Goal: Task Accomplishment & Management: Complete application form

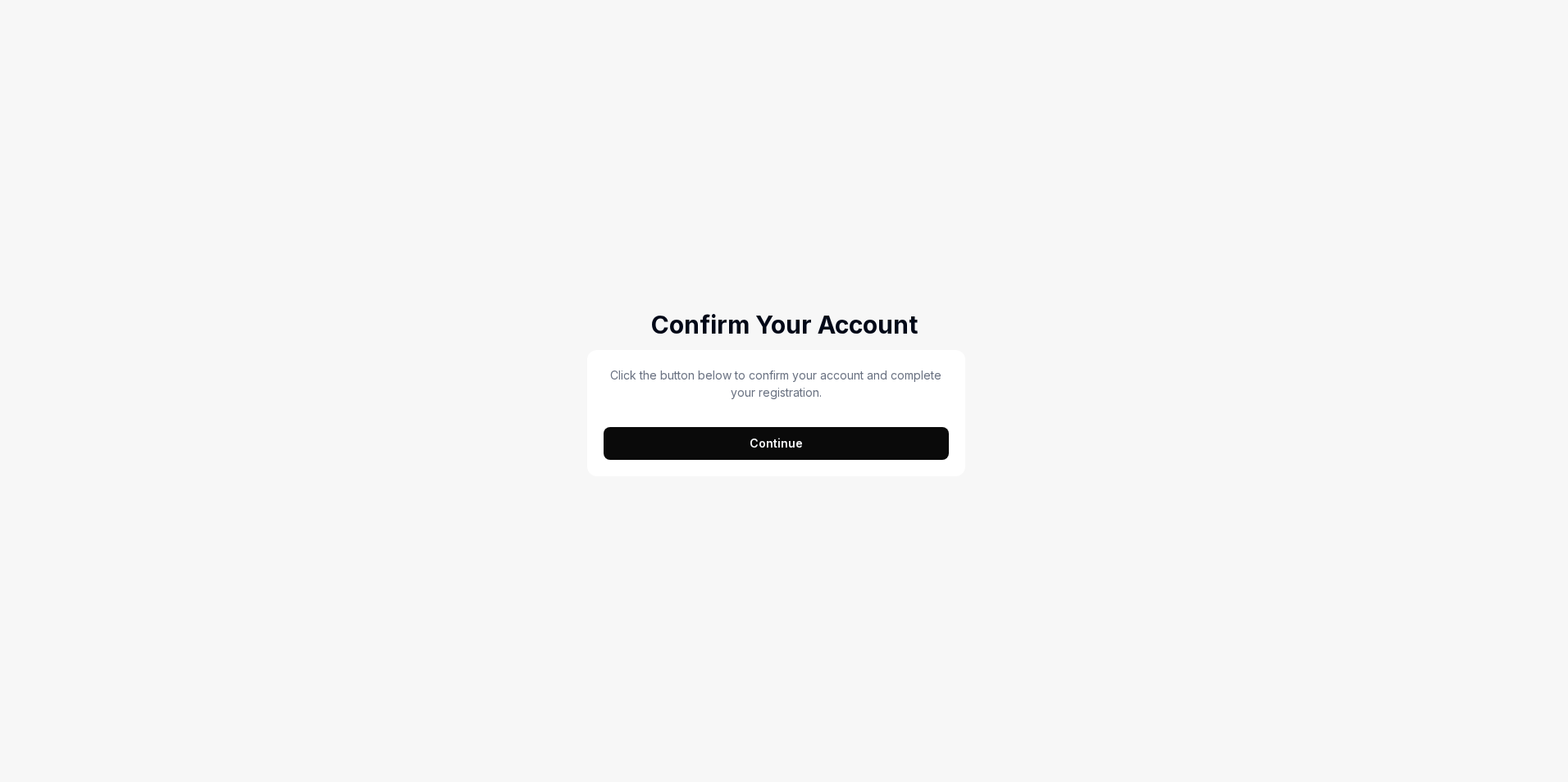
click at [820, 454] on button "Continue" at bounding box center [775, 444] width 345 height 33
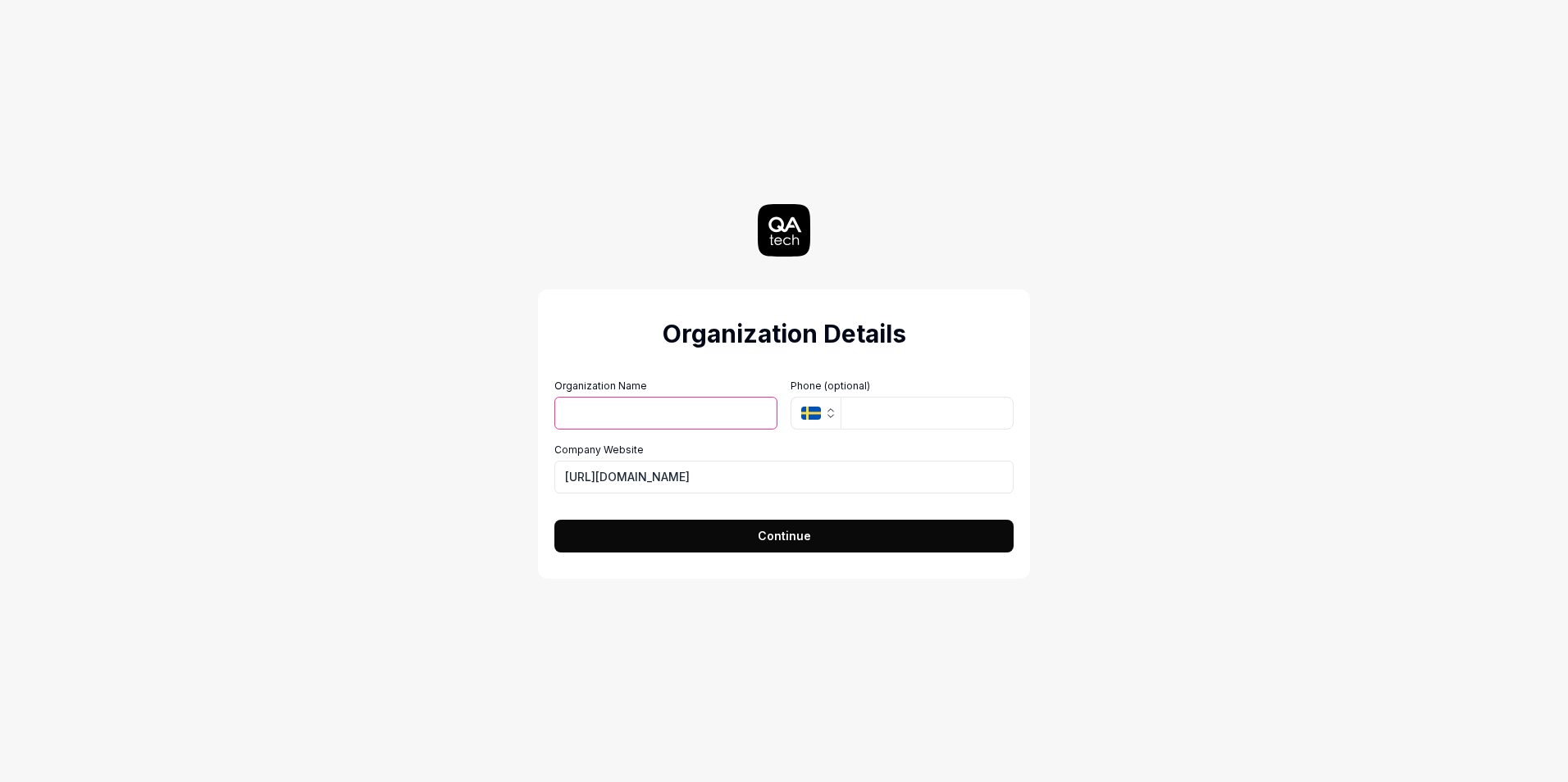
click at [613, 420] on input "Organization Name" at bounding box center [665, 414] width 223 height 33
type input "Jonas Construction Software"
click at [740, 523] on button "Continue" at bounding box center [783, 536] width 459 height 33
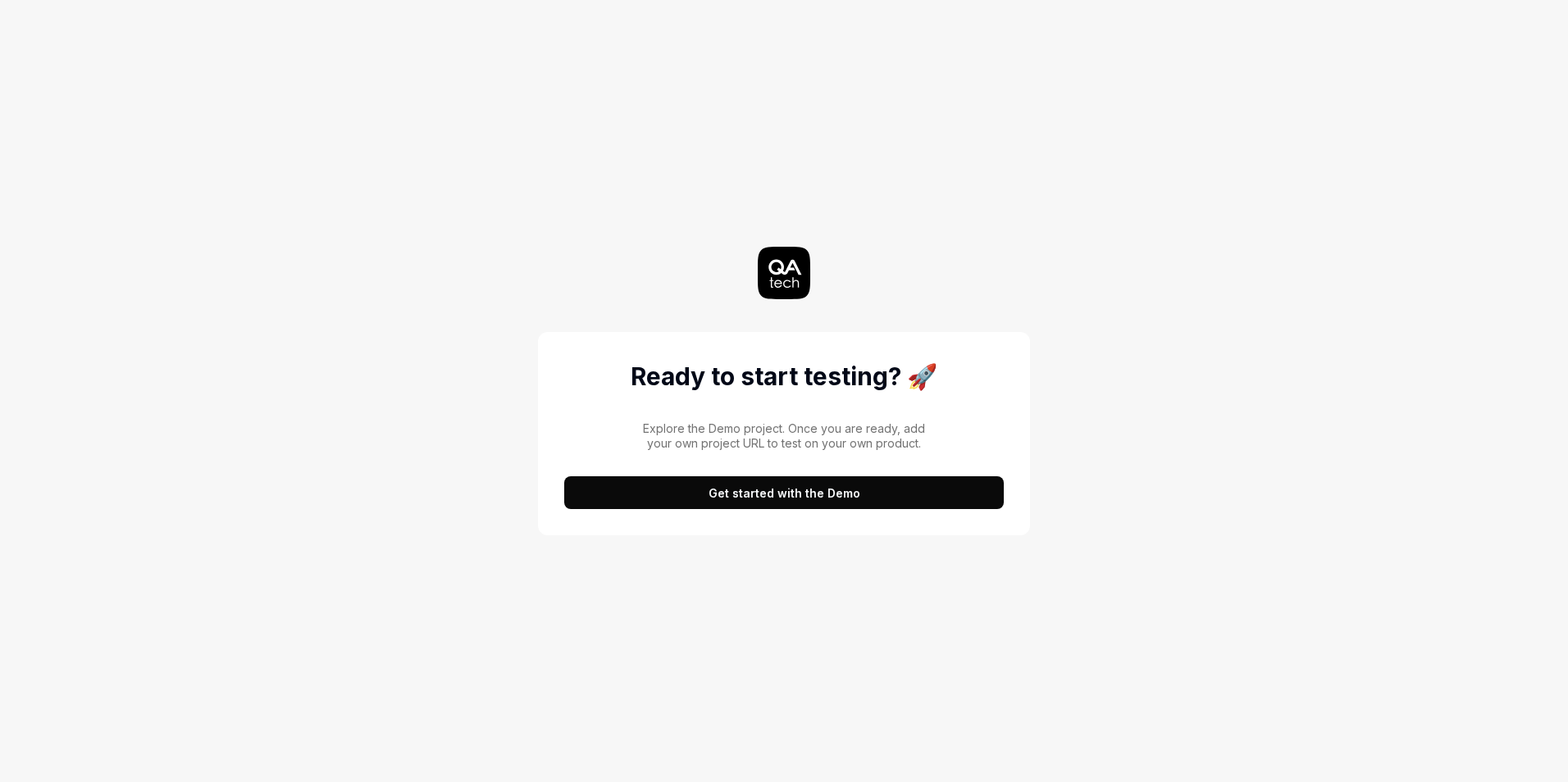
click at [714, 507] on button "Get started with the Demo" at bounding box center [784, 493] width 440 height 33
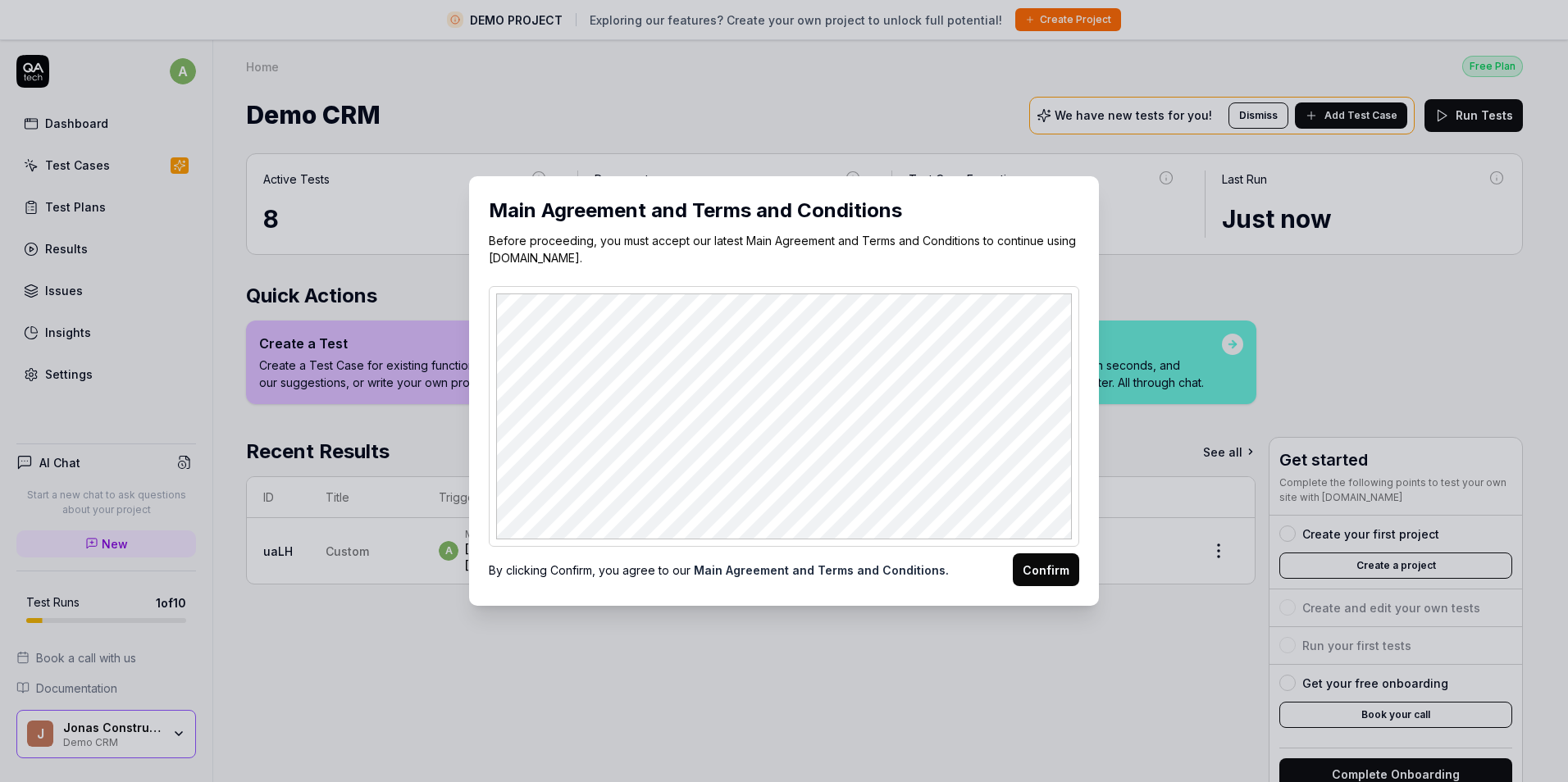
click at [1020, 565] on button "Confirm" at bounding box center [1046, 570] width 67 height 33
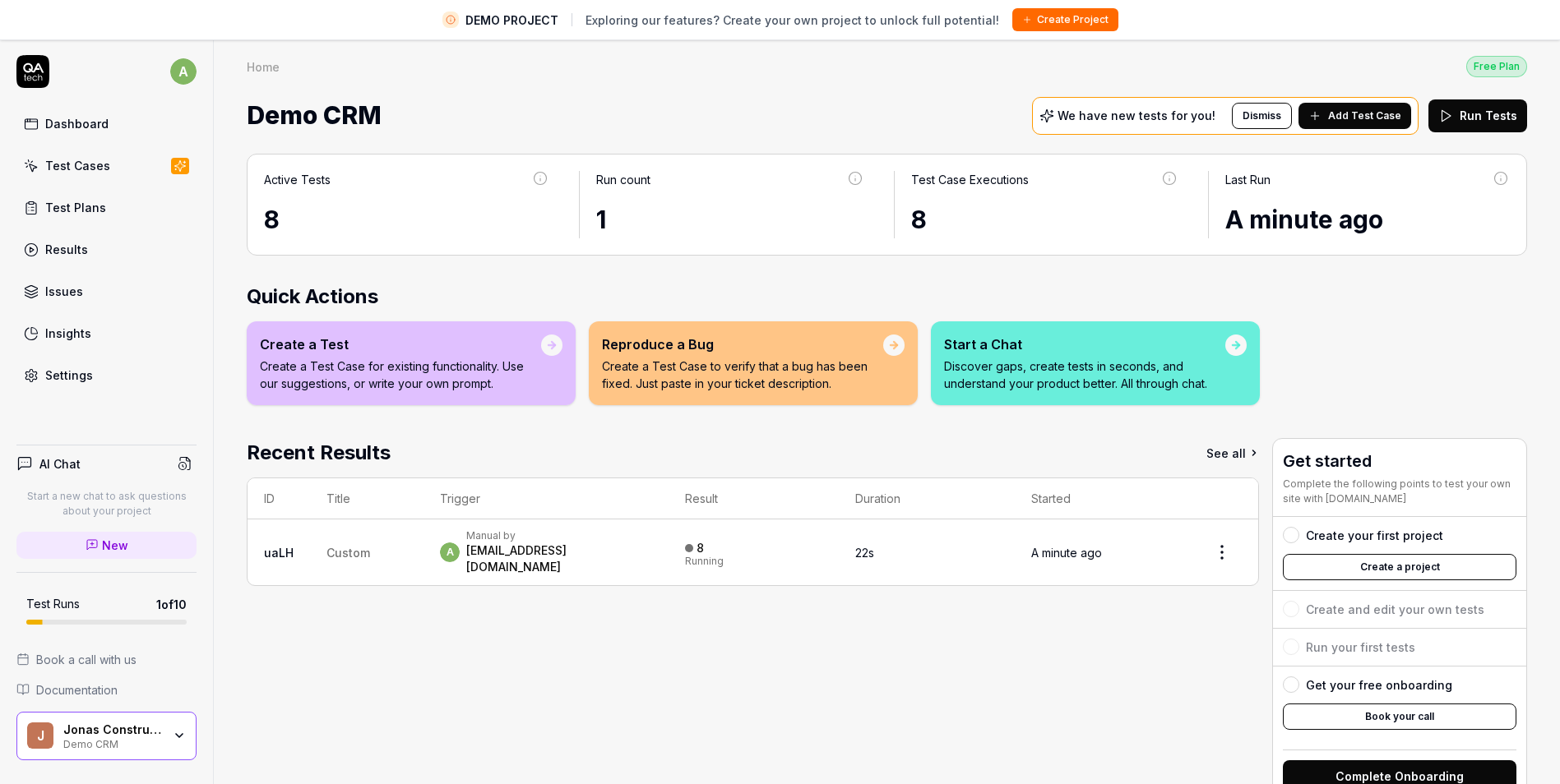
click at [91, 168] on div "Test Cases" at bounding box center [78, 166] width 65 height 17
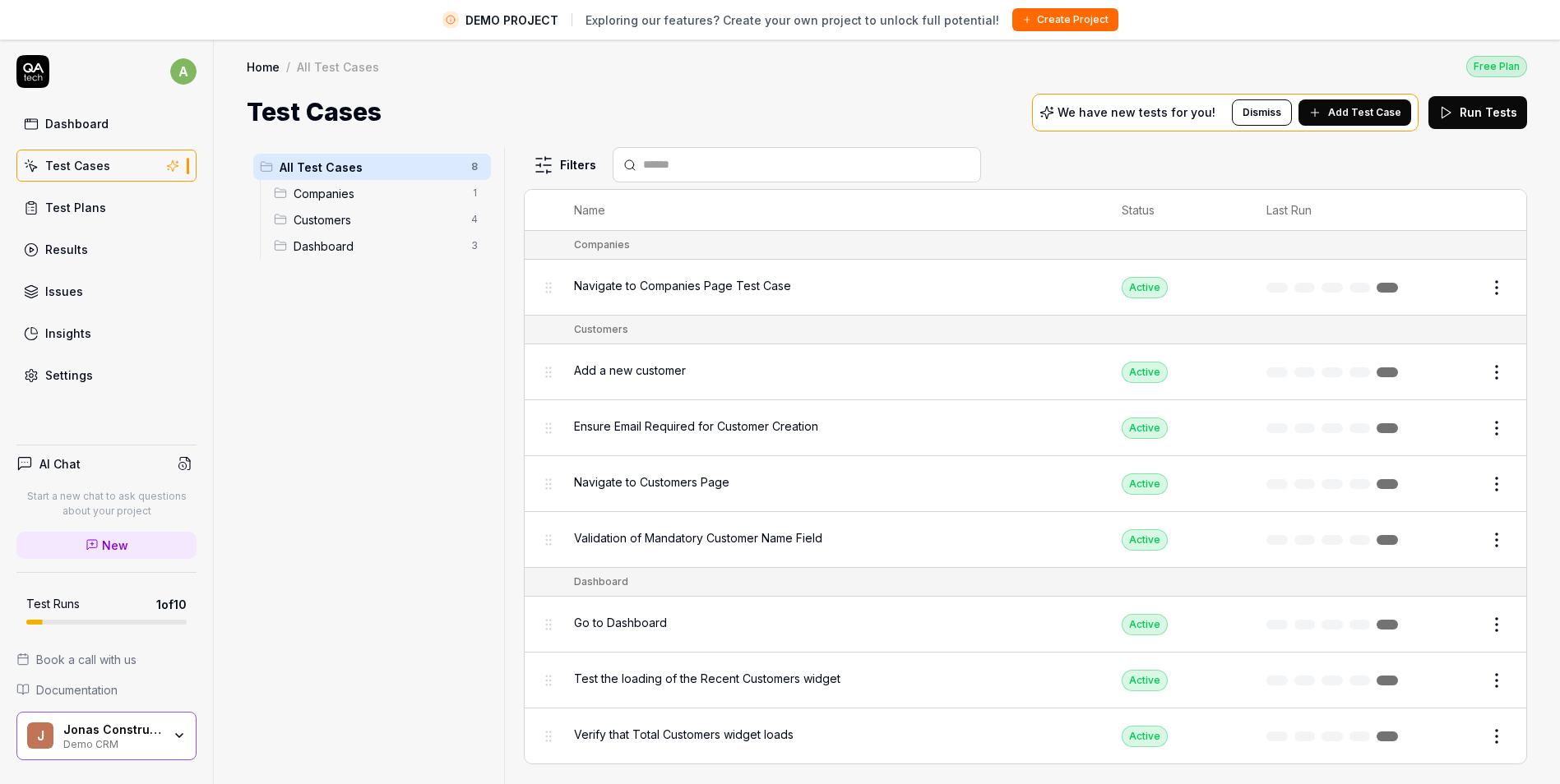
click at [1369, 109] on span "Add Test Case" at bounding box center [1364, 112] width 73 height 15
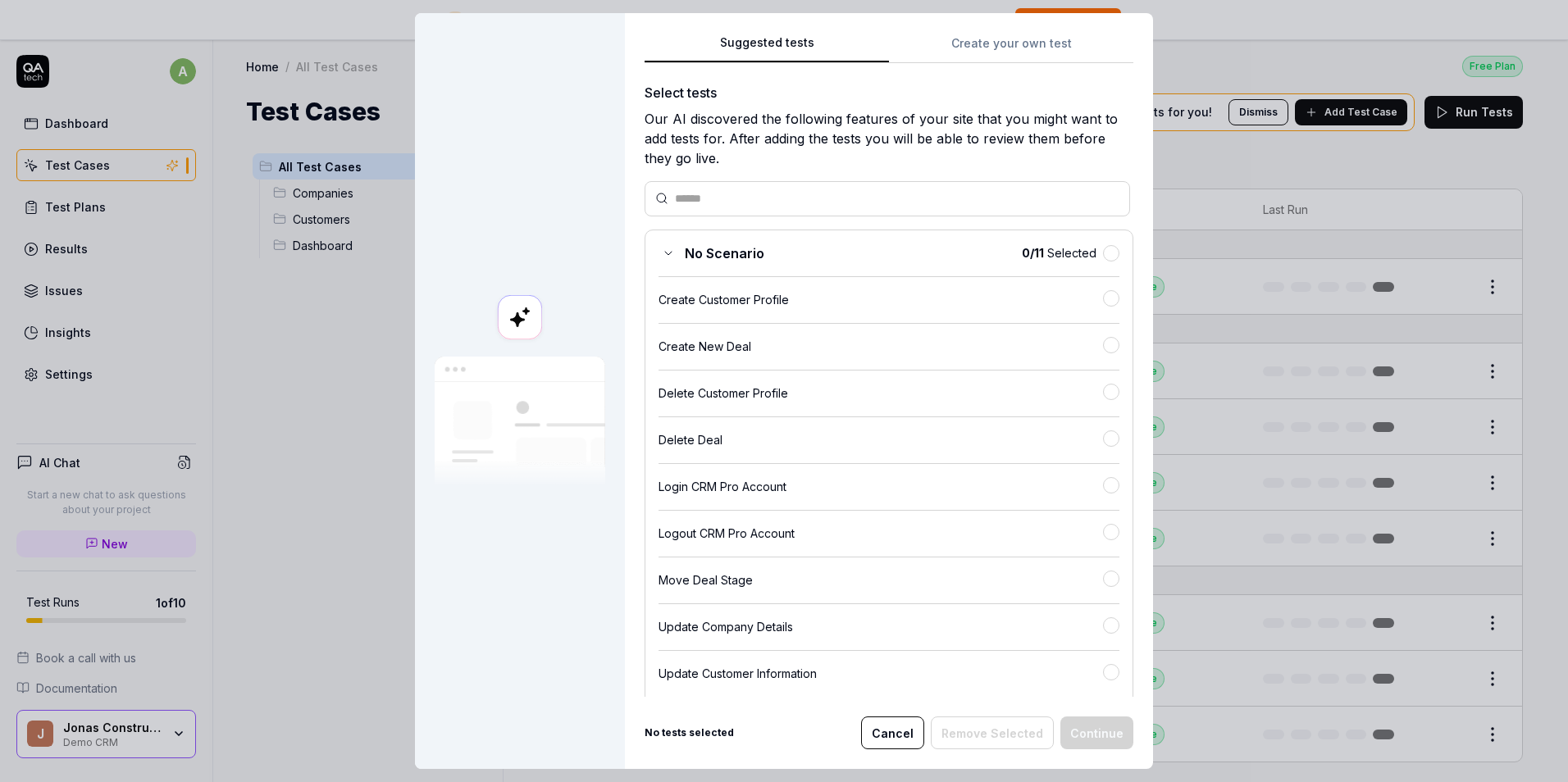
click at [815, 203] on input "text" at bounding box center [897, 199] width 445 height 17
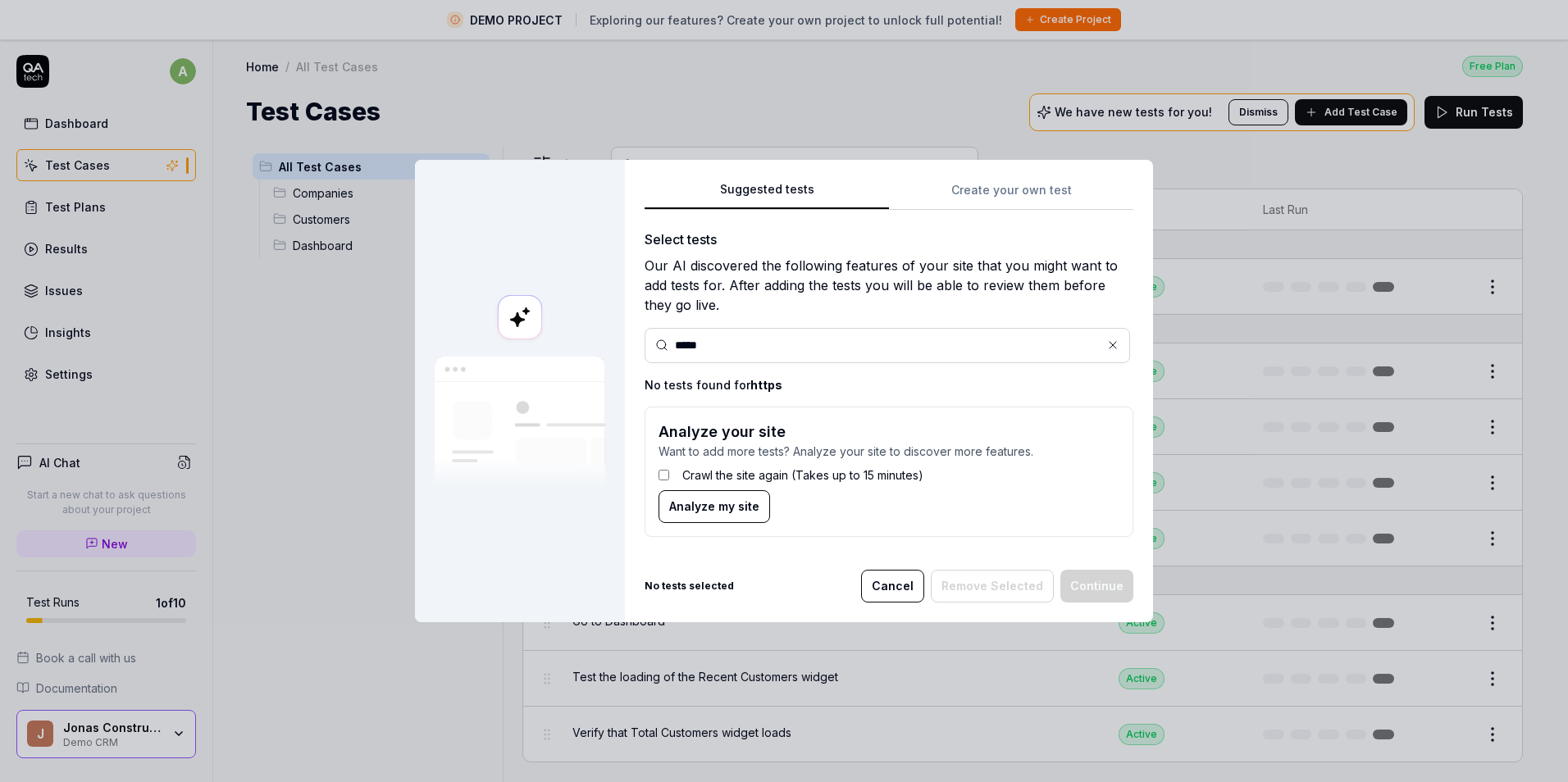
type input "*****"
click at [890, 578] on button "Cancel" at bounding box center [892, 587] width 63 height 33
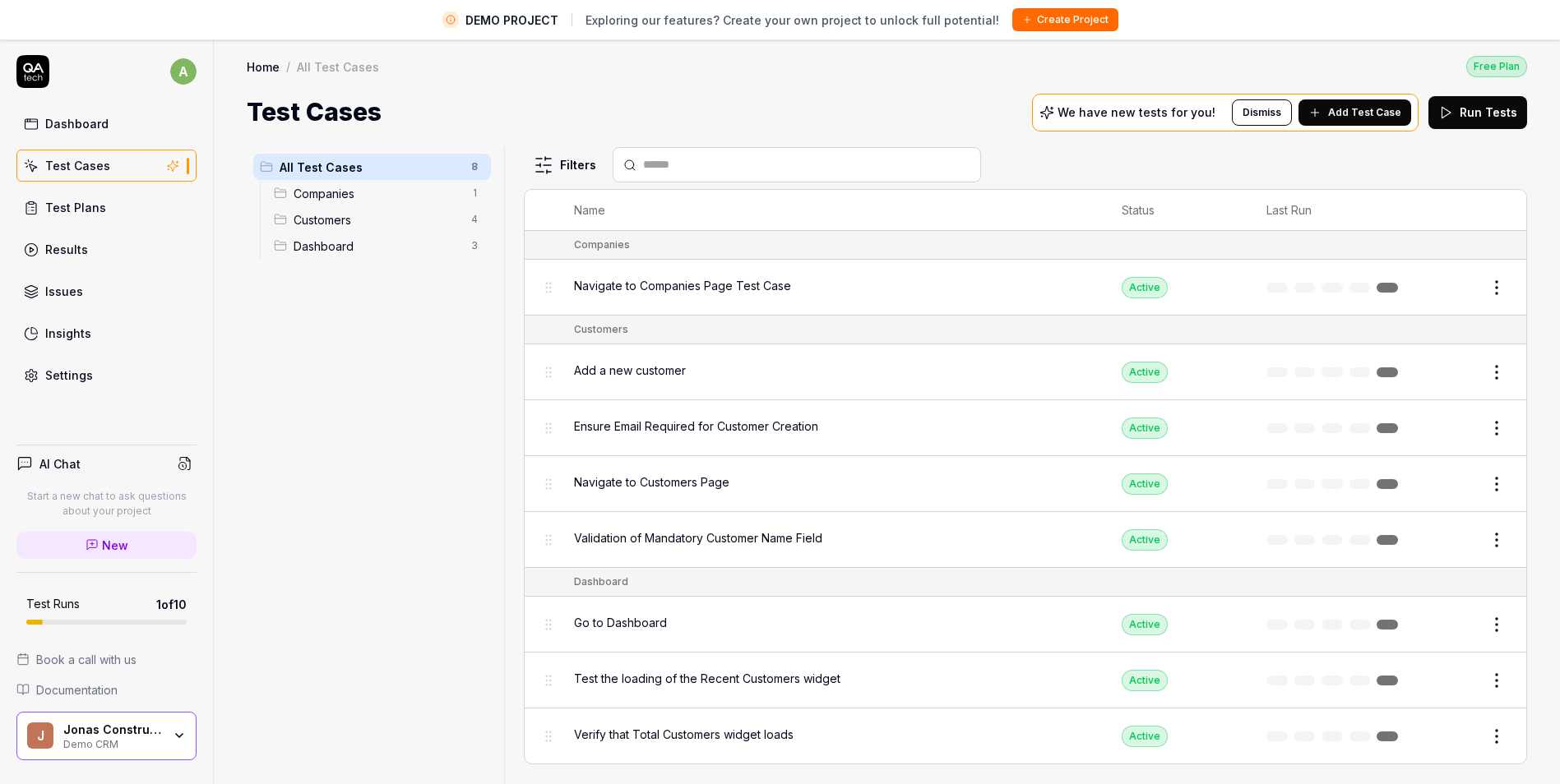
click at [1274, 112] on button "Dismiss" at bounding box center [1262, 112] width 60 height 26
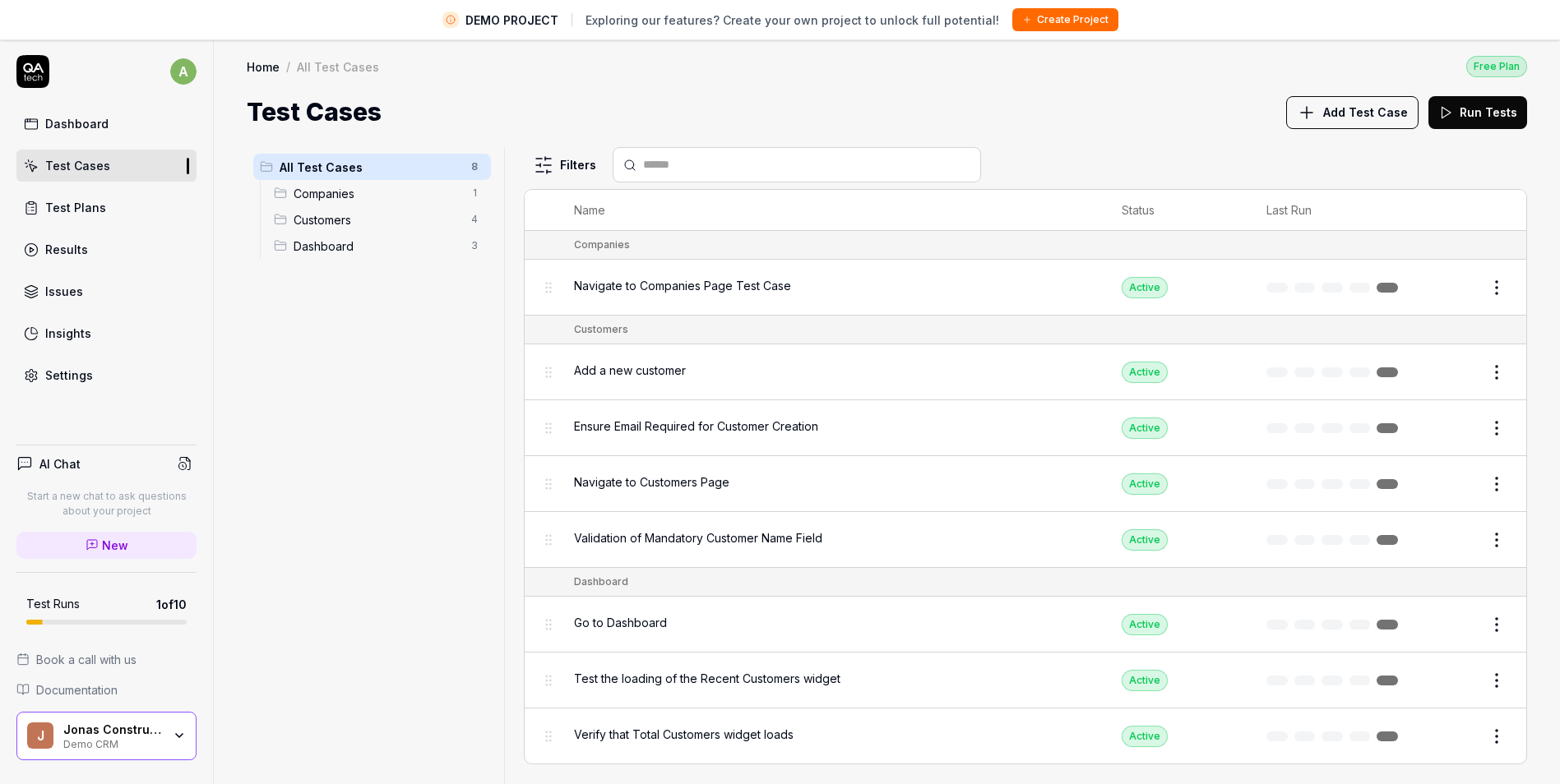
click at [78, 134] on link "Dashboard" at bounding box center [107, 123] width 180 height 32
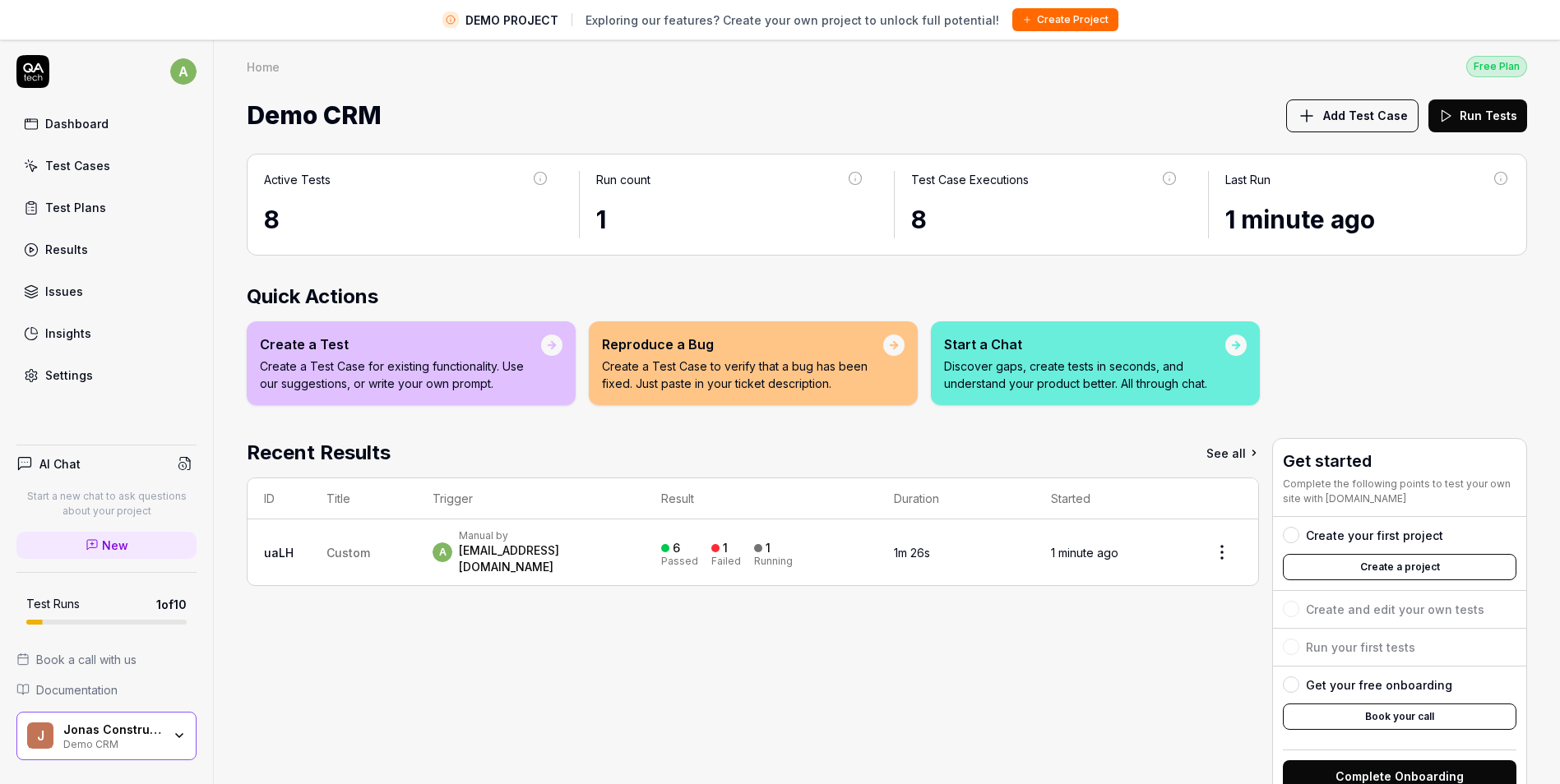
click at [1295, 575] on button "Create a project" at bounding box center [1399, 567] width 234 height 26
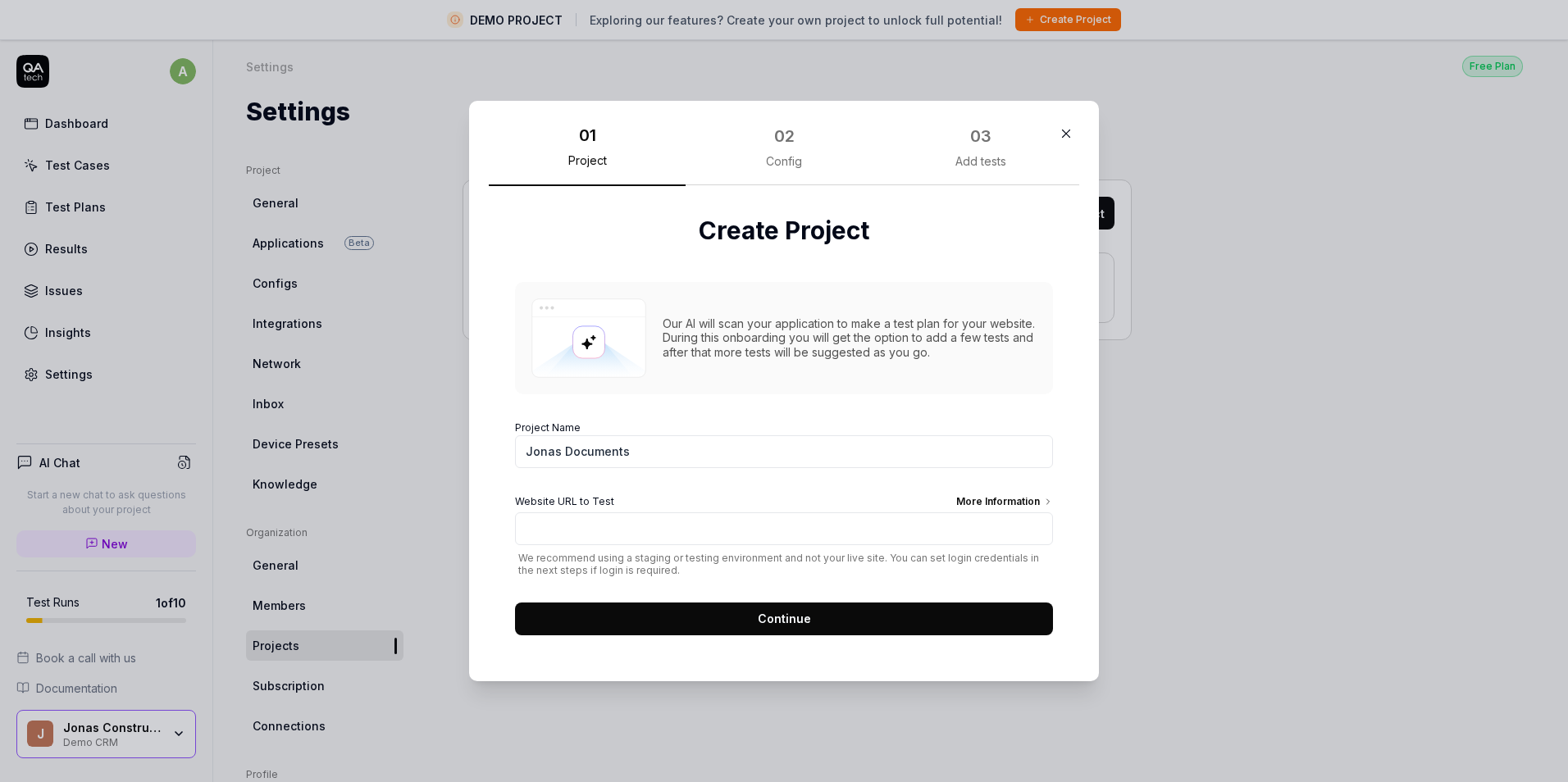
type input "Jonas Documents"
click at [697, 526] on input "Website URL to Test More Information" at bounding box center [784, 529] width 537 height 33
type input "apps"
drag, startPoint x: 695, startPoint y: 462, endPoint x: 306, endPoint y: 451, distance: 389.2
click at [306, 451] on div "​ 01 Project 02 Config 03 Add tests Create Project Our AI will scan your applic…" at bounding box center [784, 391] width 1568 height 782
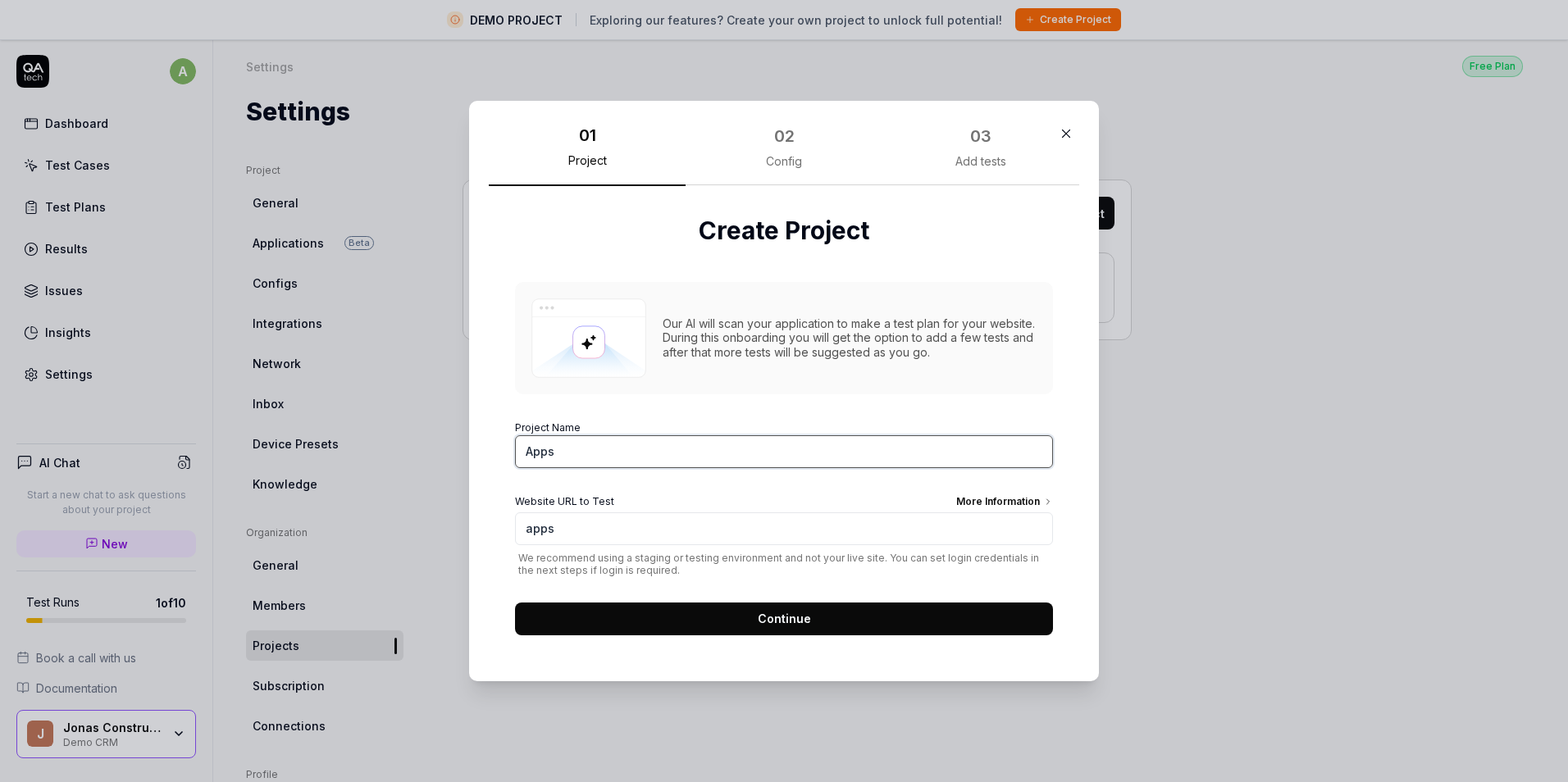
type input "Apps"
click at [628, 536] on input "apps" at bounding box center [784, 529] width 537 height 33
paste input "[URL][DOMAIN_NAME]"
type input "[URL][DOMAIN_NAME]"
click at [646, 620] on button "Continue" at bounding box center [784, 619] width 537 height 33
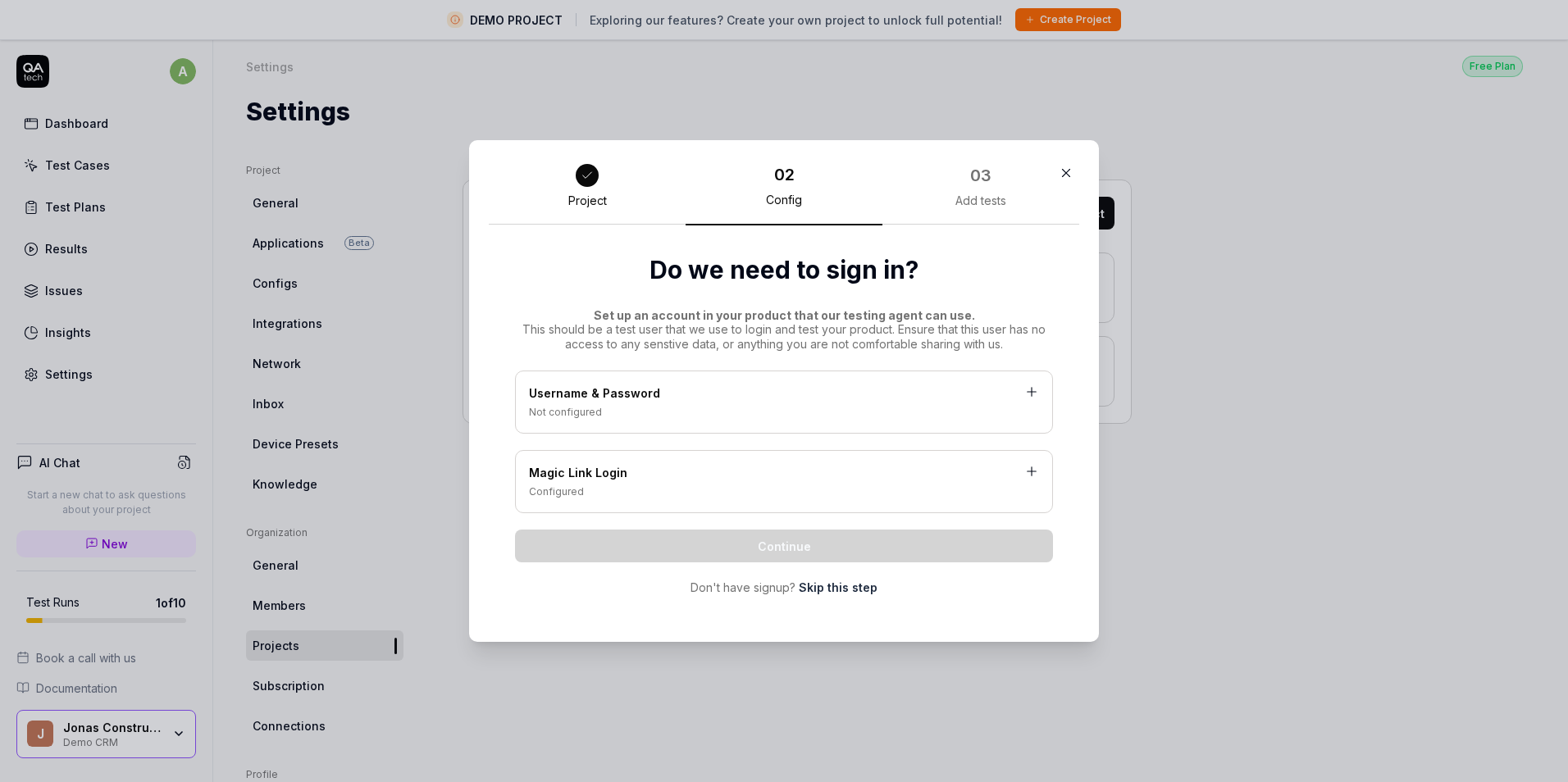
click at [708, 403] on div "Username & Password" at bounding box center [784, 394] width 510 height 20
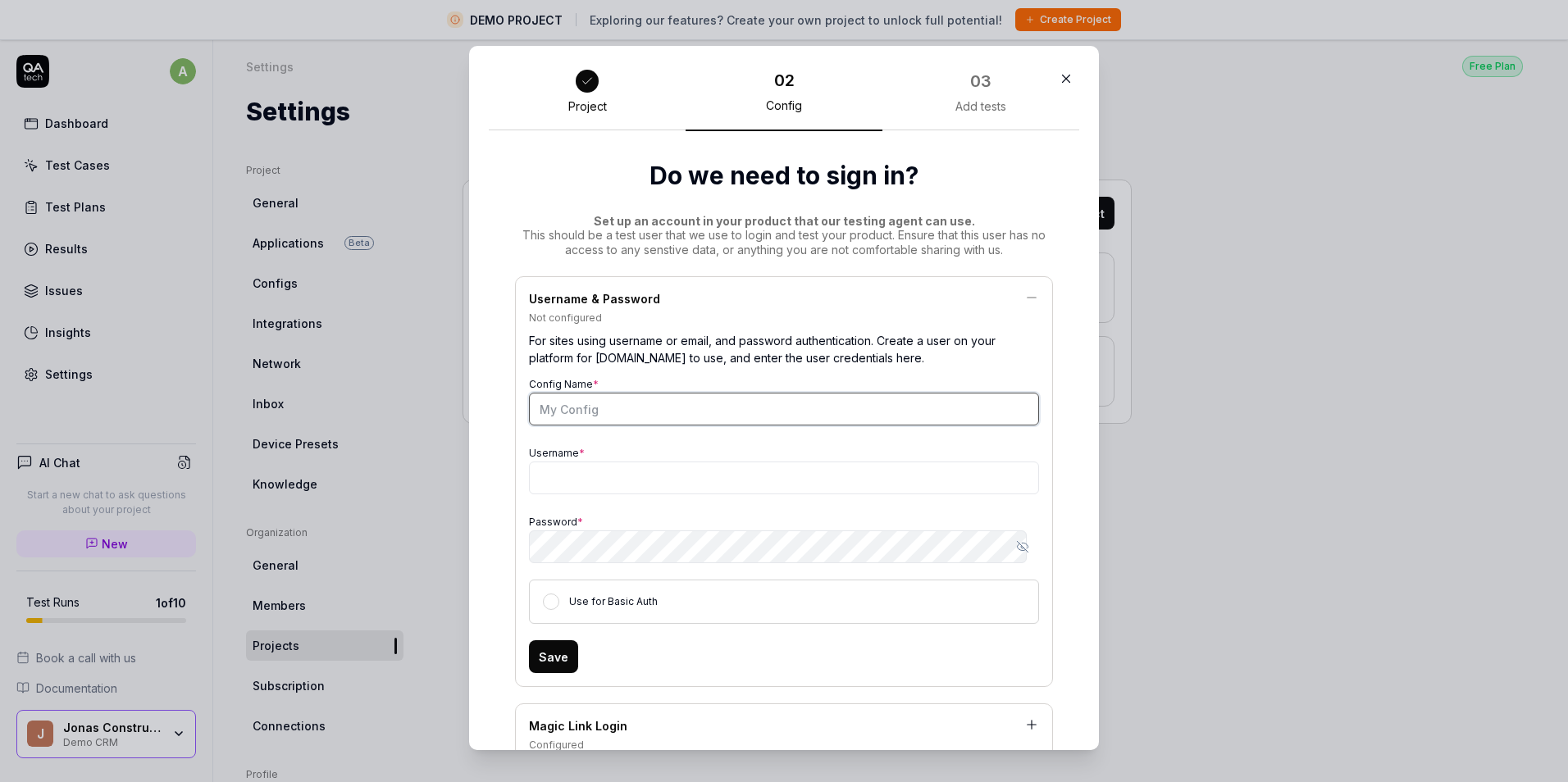
click at [708, 403] on input "Config Name *" at bounding box center [784, 409] width 510 height 33
type input "ALIA"
click at [536, 597] on div "Use for Basic Auth" at bounding box center [784, 602] width 510 height 44
click at [544, 598] on button "Use for Basic Auth" at bounding box center [551, 601] width 16 height 16
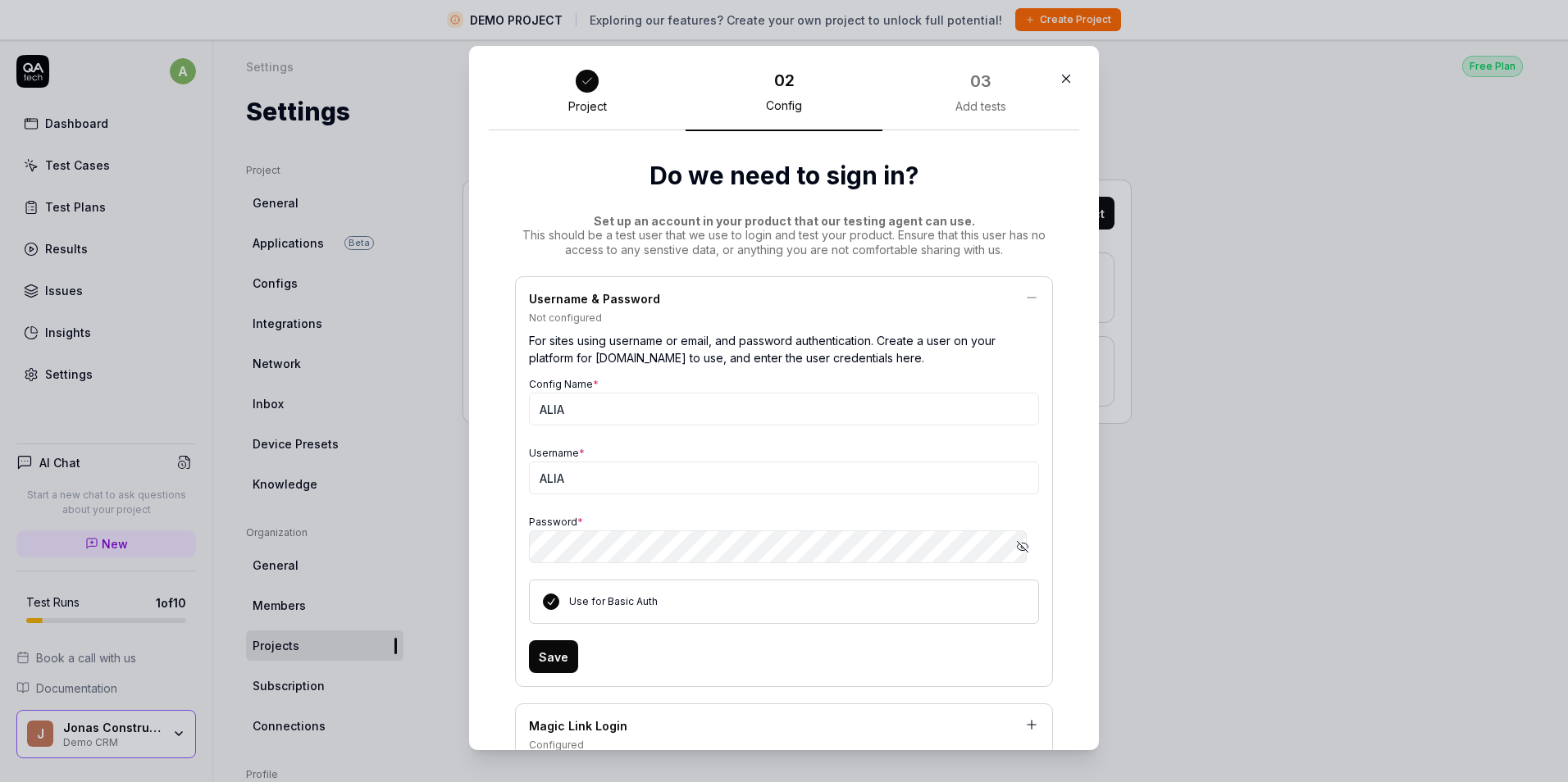
click at [544, 666] on button "Save" at bounding box center [553, 657] width 49 height 33
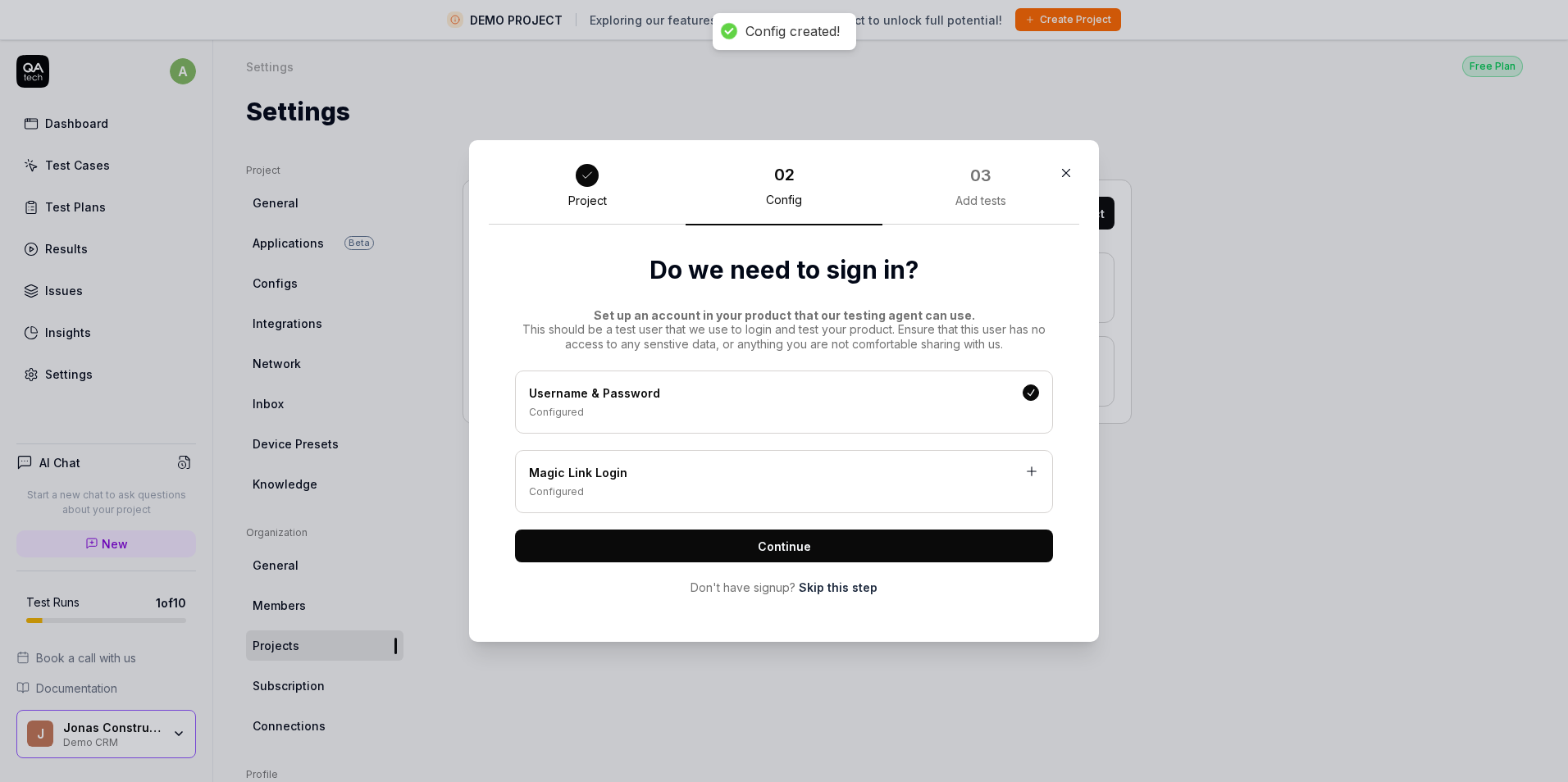
click at [767, 546] on span "Continue" at bounding box center [784, 546] width 53 height 17
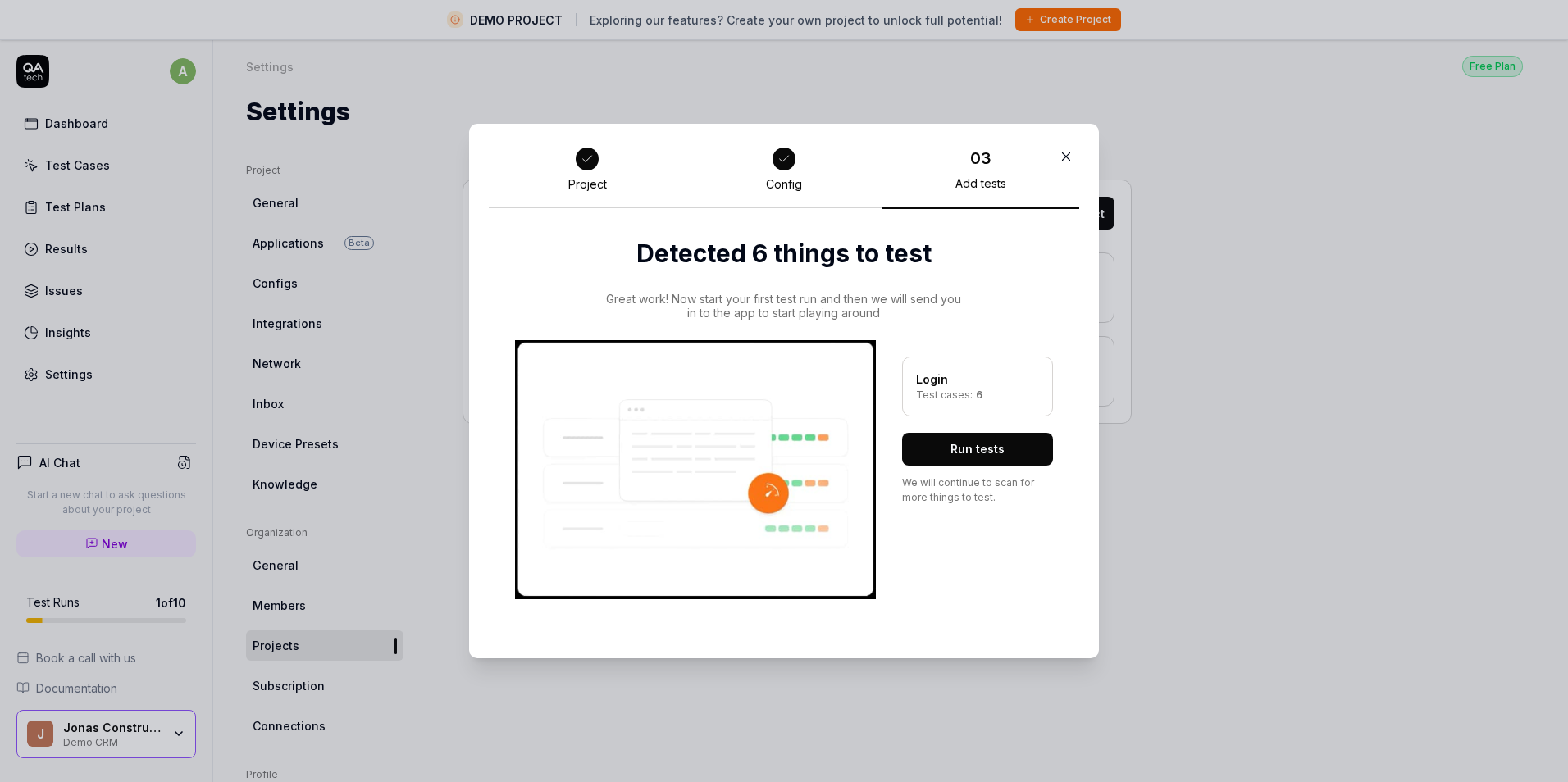
click at [961, 440] on button "Run tests" at bounding box center [977, 449] width 151 height 33
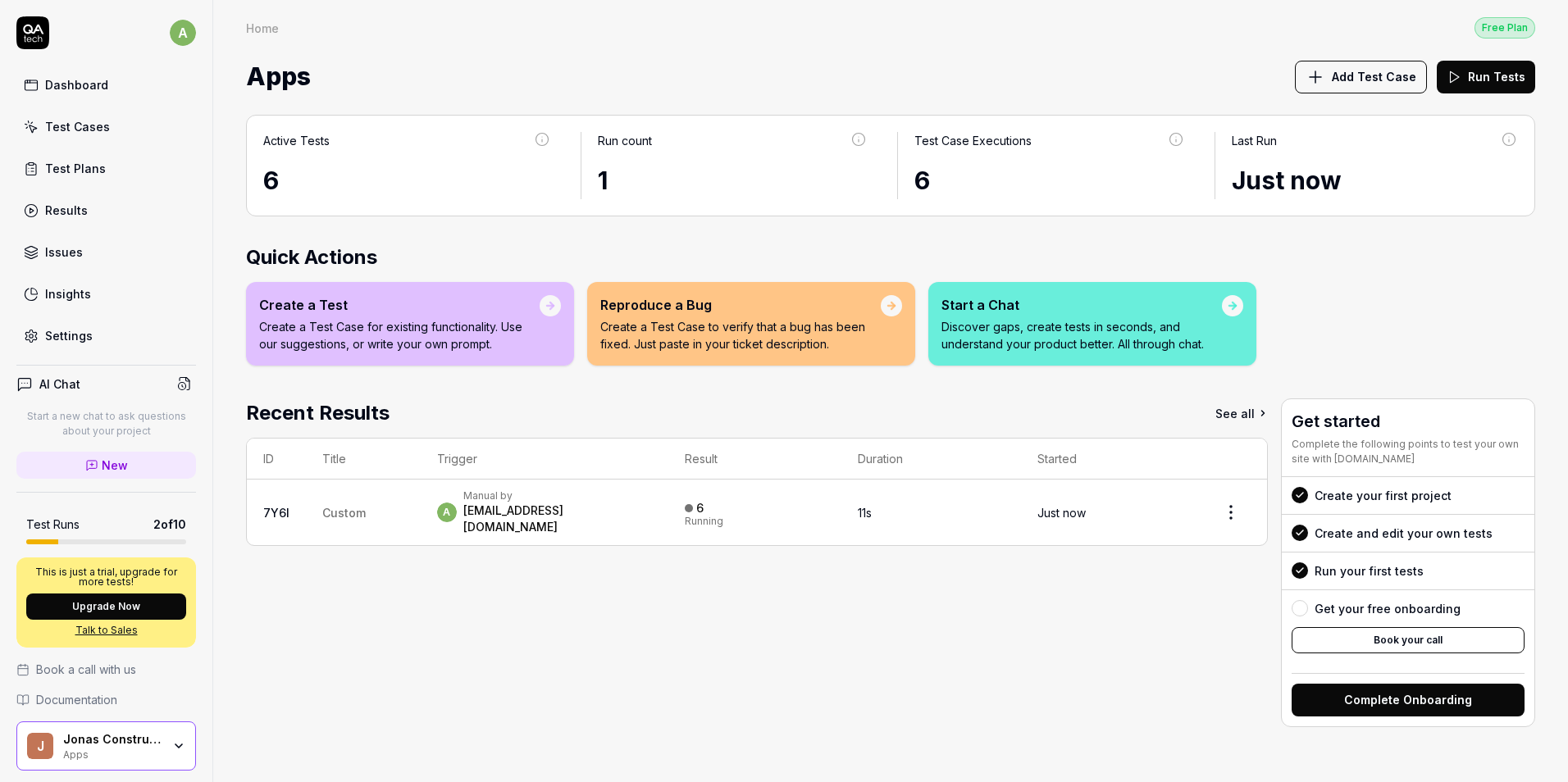
click at [85, 110] on div "Dashboard Test Cases Test Plans Results Issues Insights Settings" at bounding box center [106, 210] width 180 height 283
click at [79, 127] on div "Test Cases" at bounding box center [77, 127] width 65 height 17
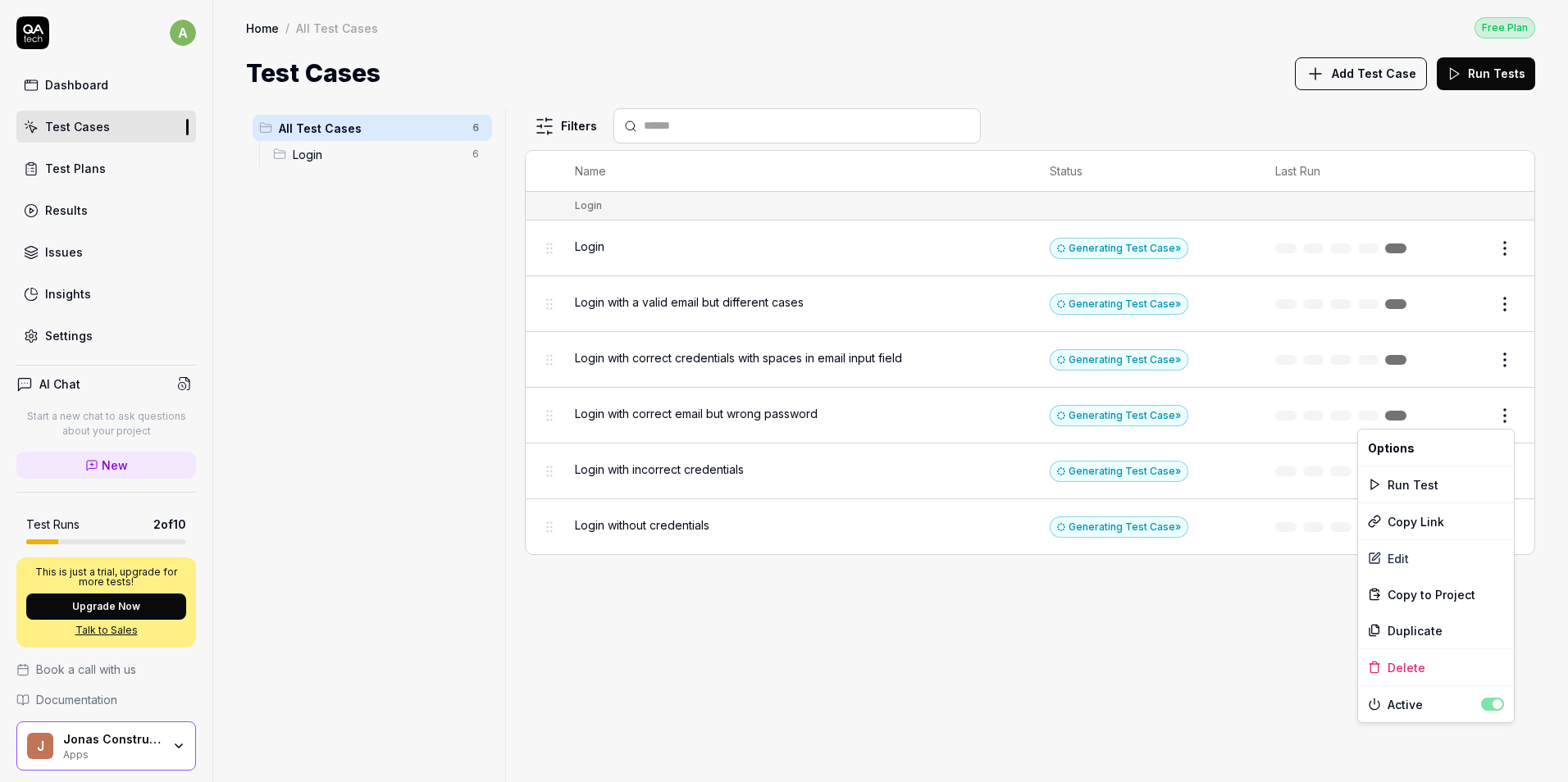
click at [1500, 423] on html "a Dashboard Test Cases Test Plans Results Issues Insights Settings AI Chat Star…" at bounding box center [784, 391] width 1568 height 782
click at [1410, 671] on div "Delete" at bounding box center [1436, 667] width 156 height 36
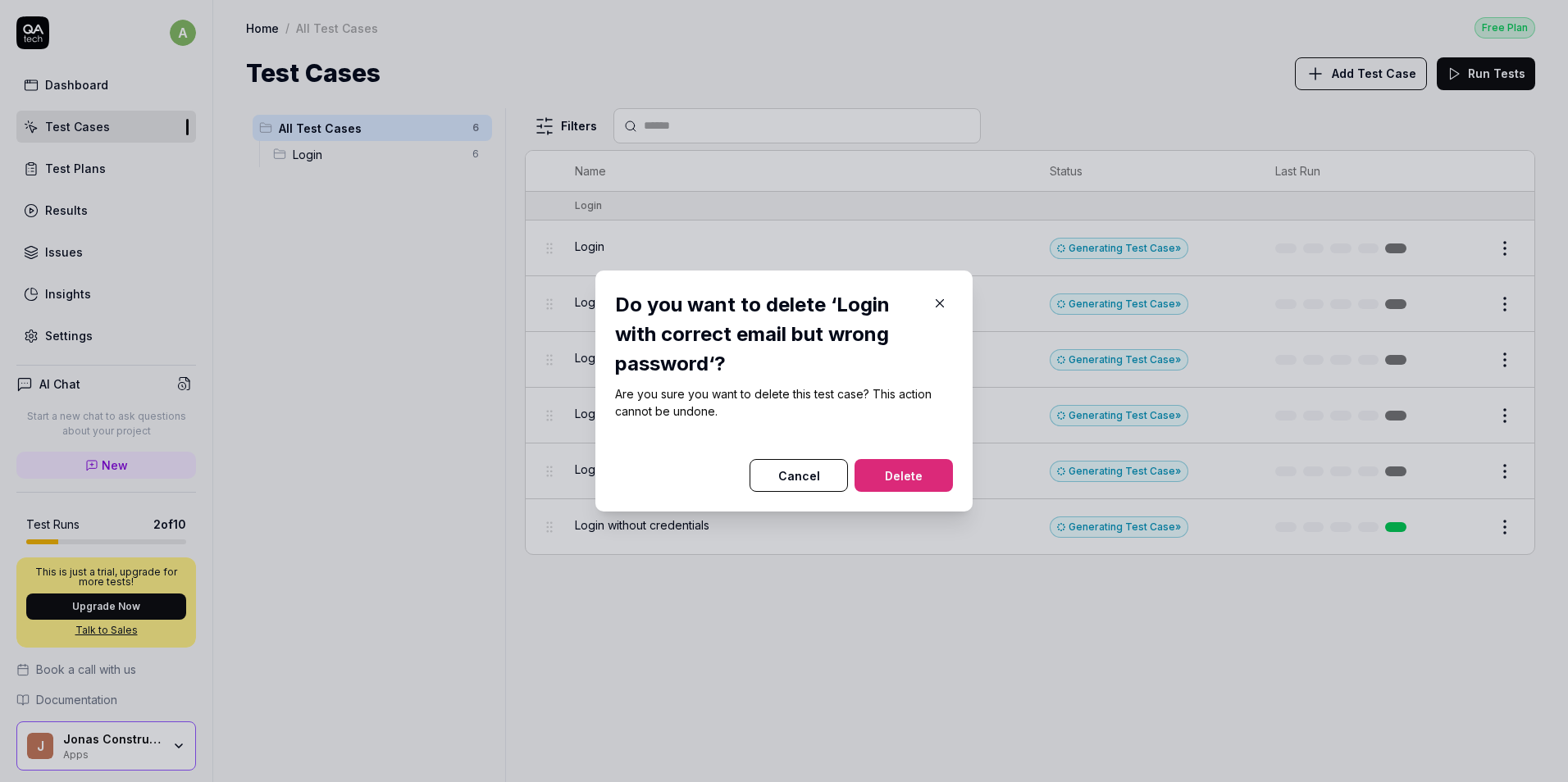
click at [869, 474] on button "Delete" at bounding box center [904, 476] width 99 height 33
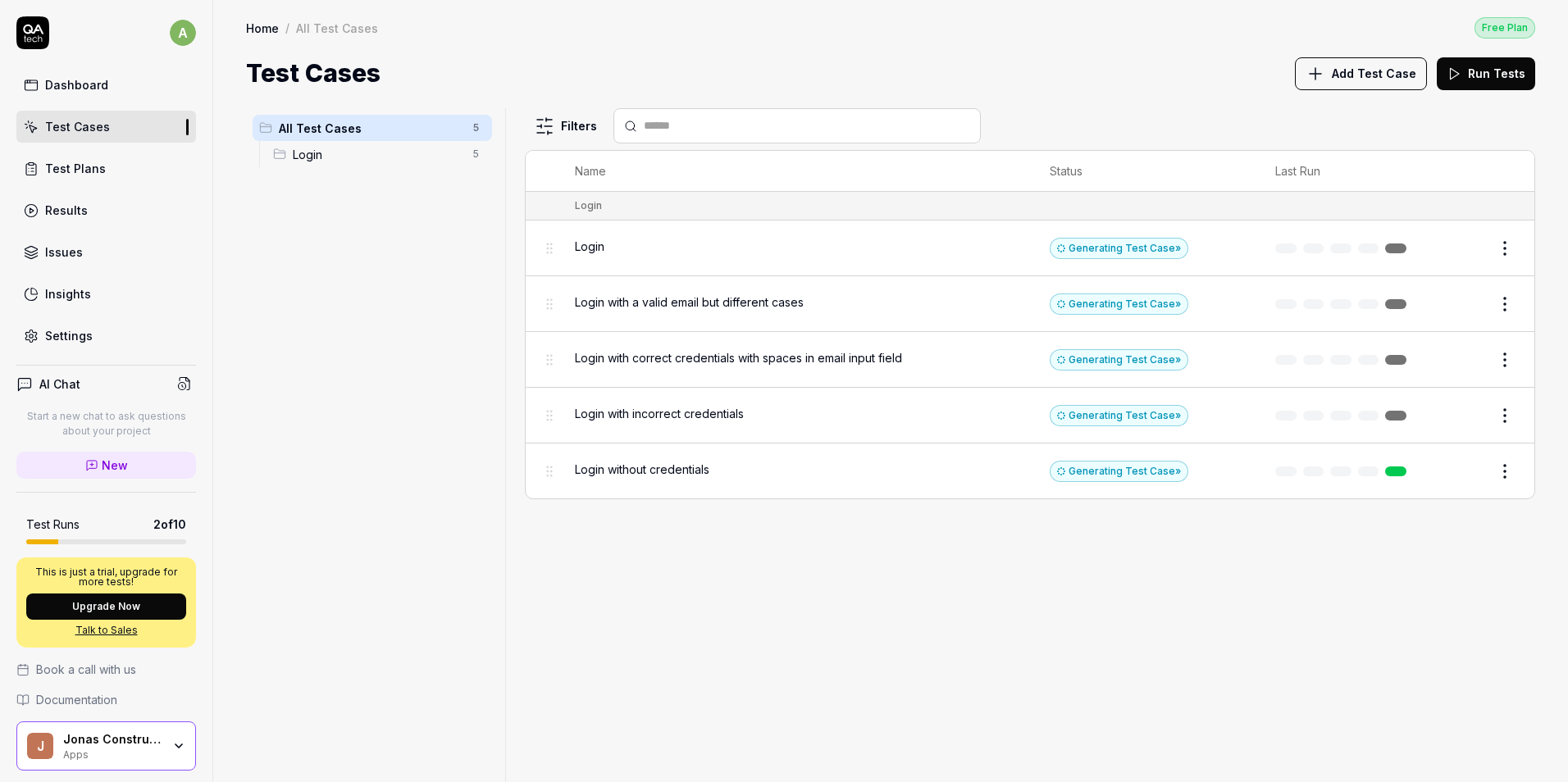
click at [1498, 367] on html "a Dashboard Test Cases Test Plans Results Issues Insights Settings AI Chat Star…" at bounding box center [784, 391] width 1568 height 782
click at [1408, 619] on div "Delete" at bounding box center [1436, 611] width 156 height 36
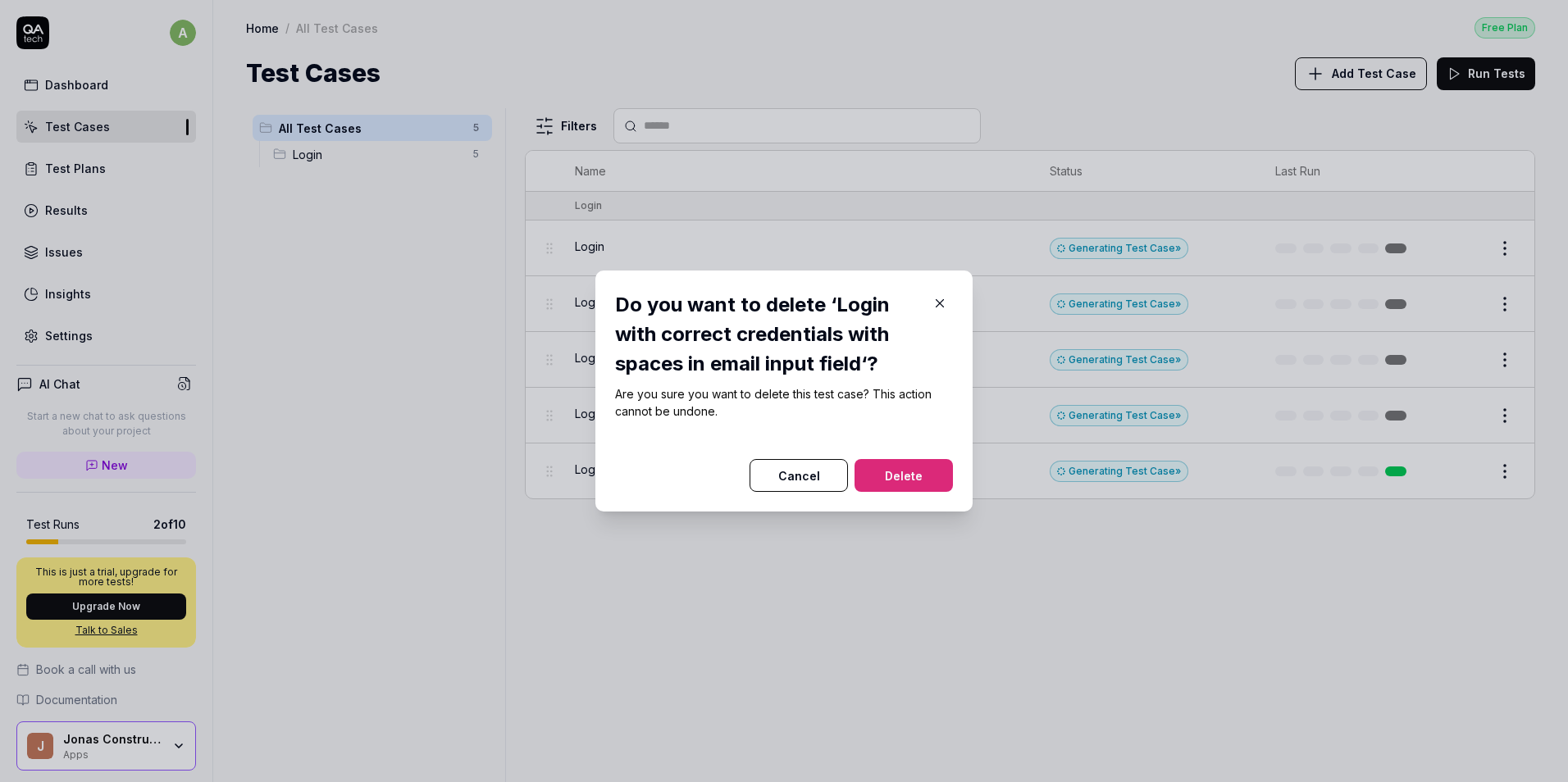
click at [884, 467] on button "Delete" at bounding box center [904, 476] width 99 height 33
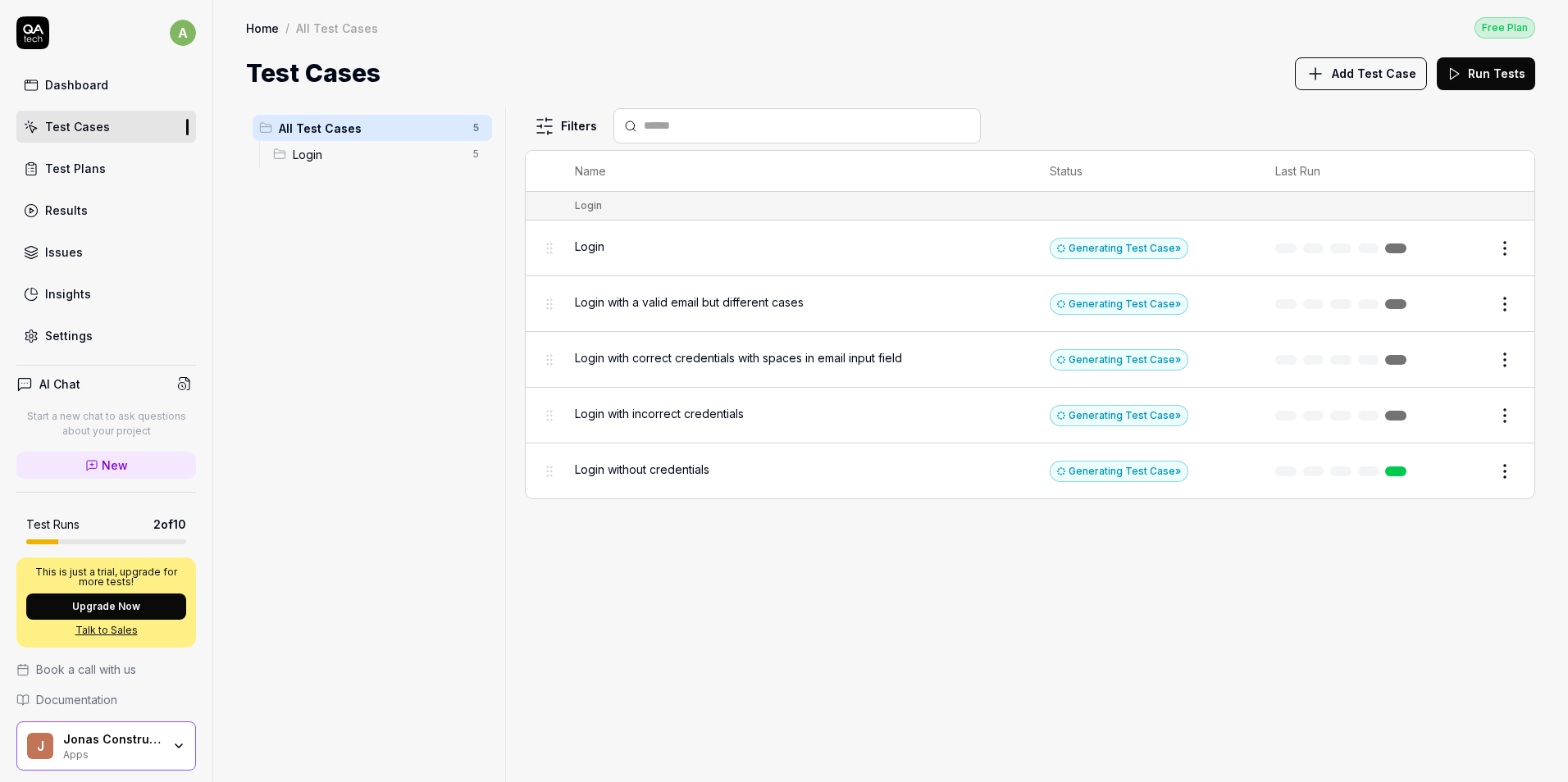
click at [1497, 309] on html "Deleted "Login with correct credentials with spaces in email input field" a Das…" at bounding box center [784, 391] width 1568 height 782
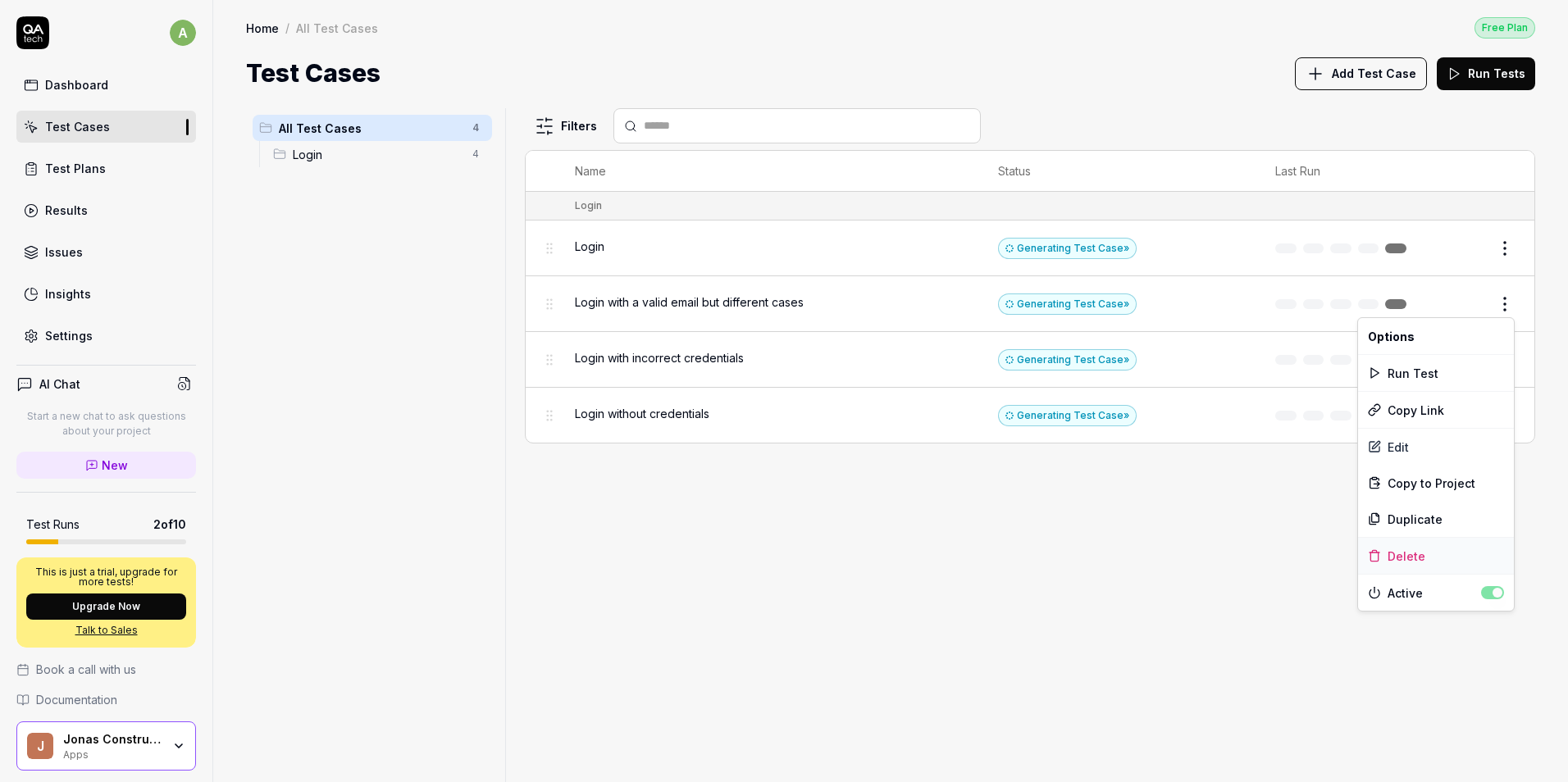
click at [1396, 551] on div "Delete" at bounding box center [1436, 555] width 156 height 36
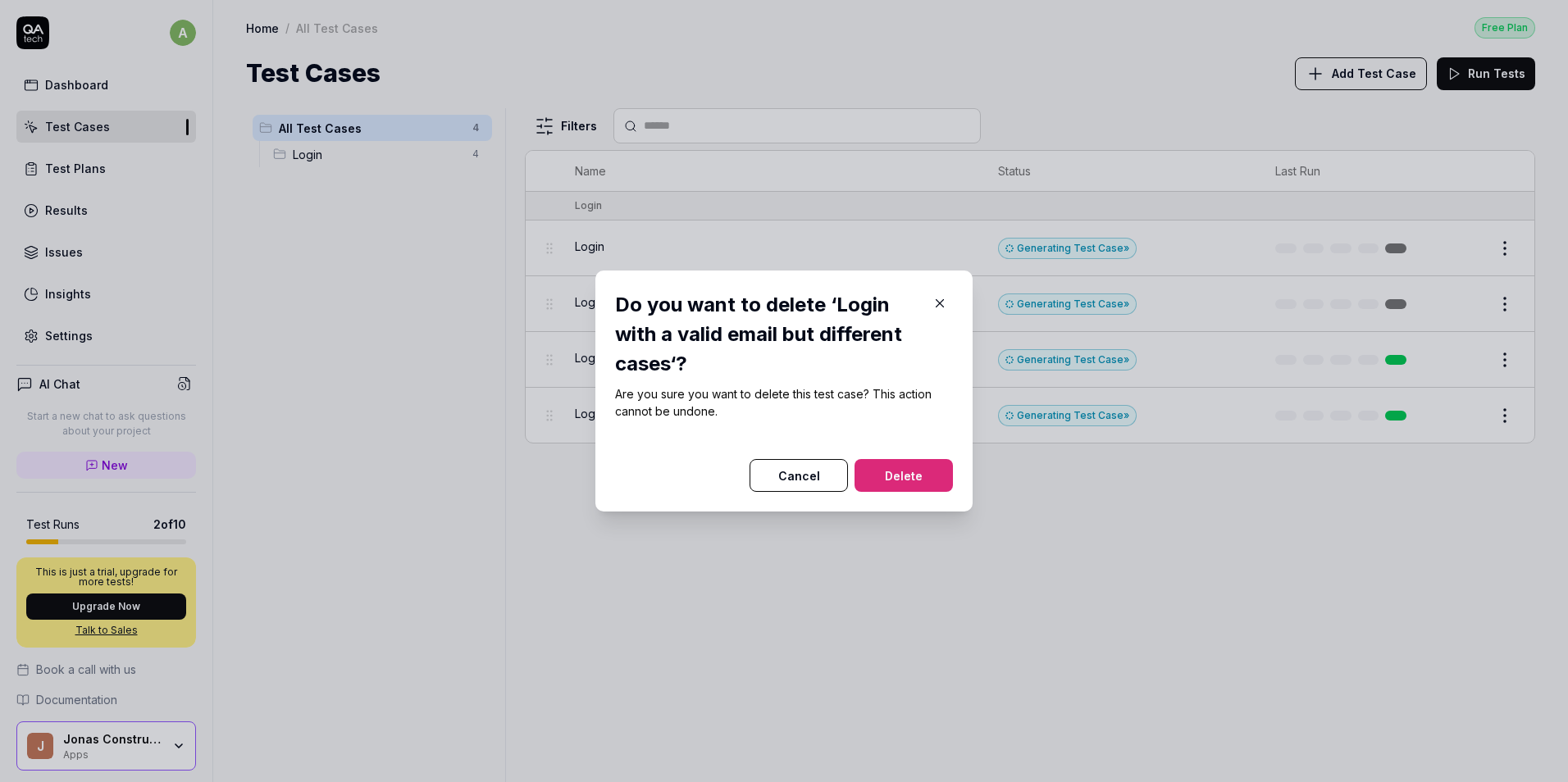
click at [870, 473] on button "Delete" at bounding box center [904, 476] width 99 height 33
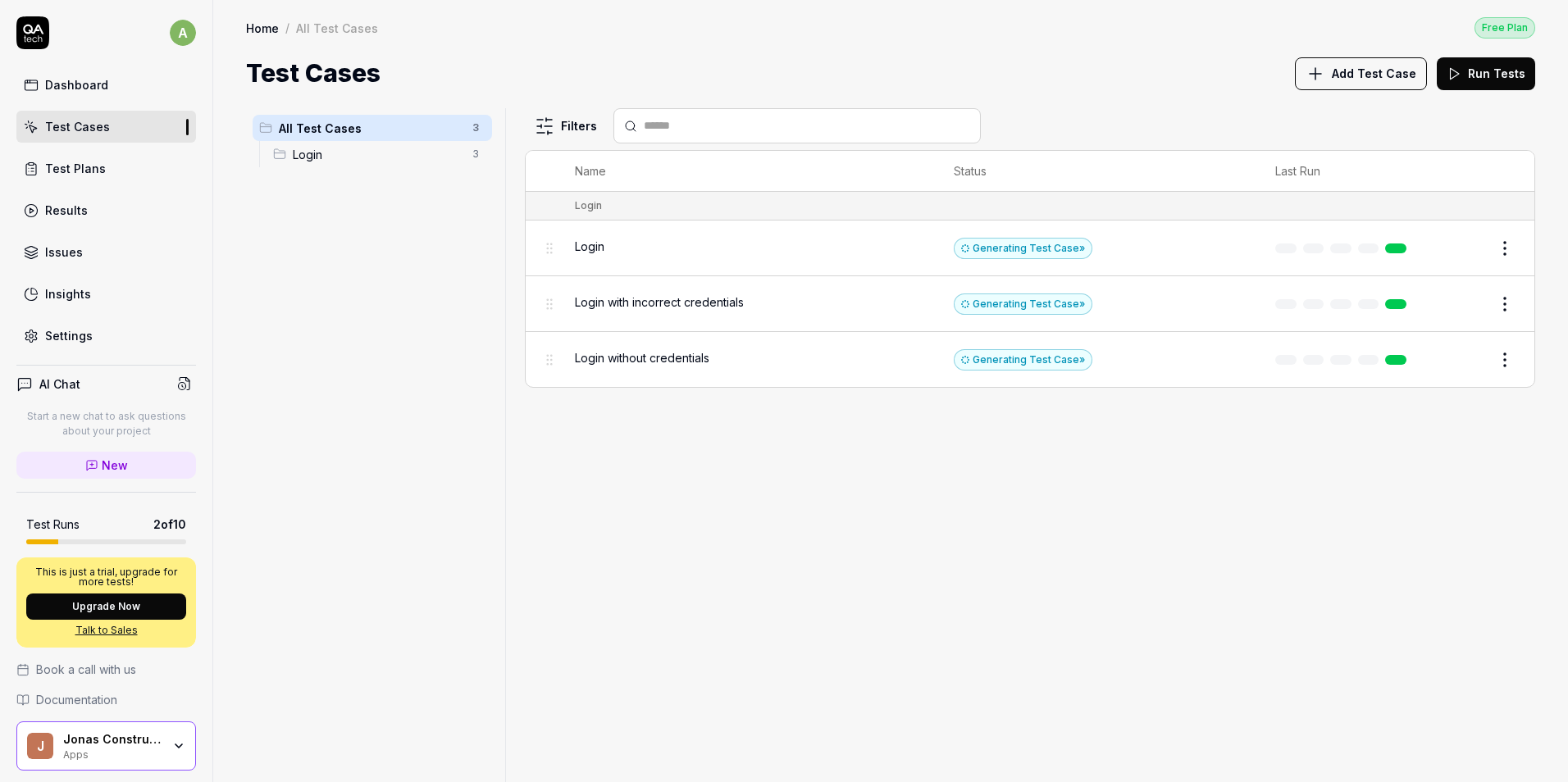
click at [877, 515] on div "Filters Name Status Last Run Login Login Generating Test Case » Edit Login with…" at bounding box center [1030, 445] width 1010 height 674
click at [1459, 251] on button "Edit" at bounding box center [1466, 247] width 40 height 26
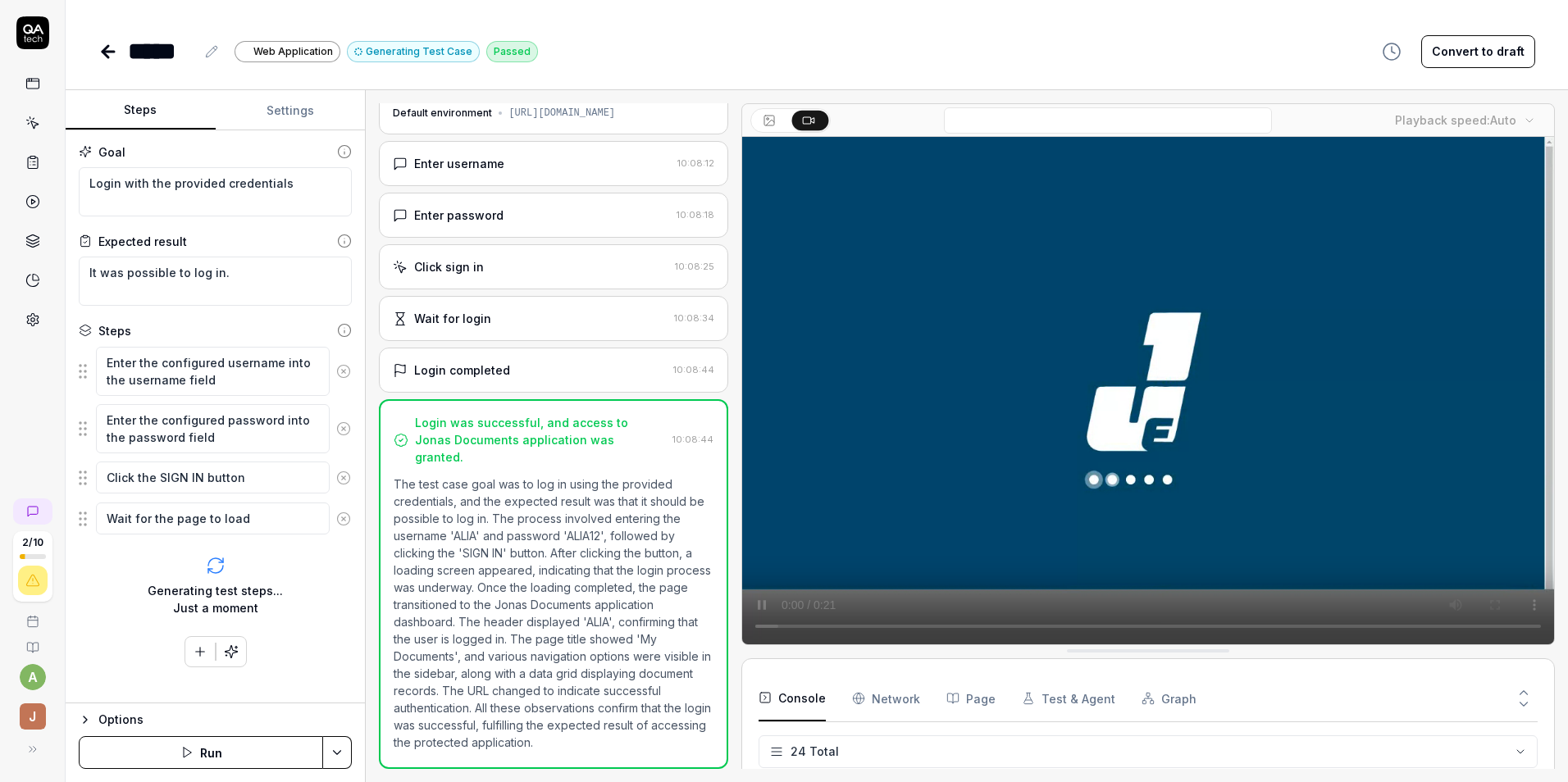
scroll to position [706, 0]
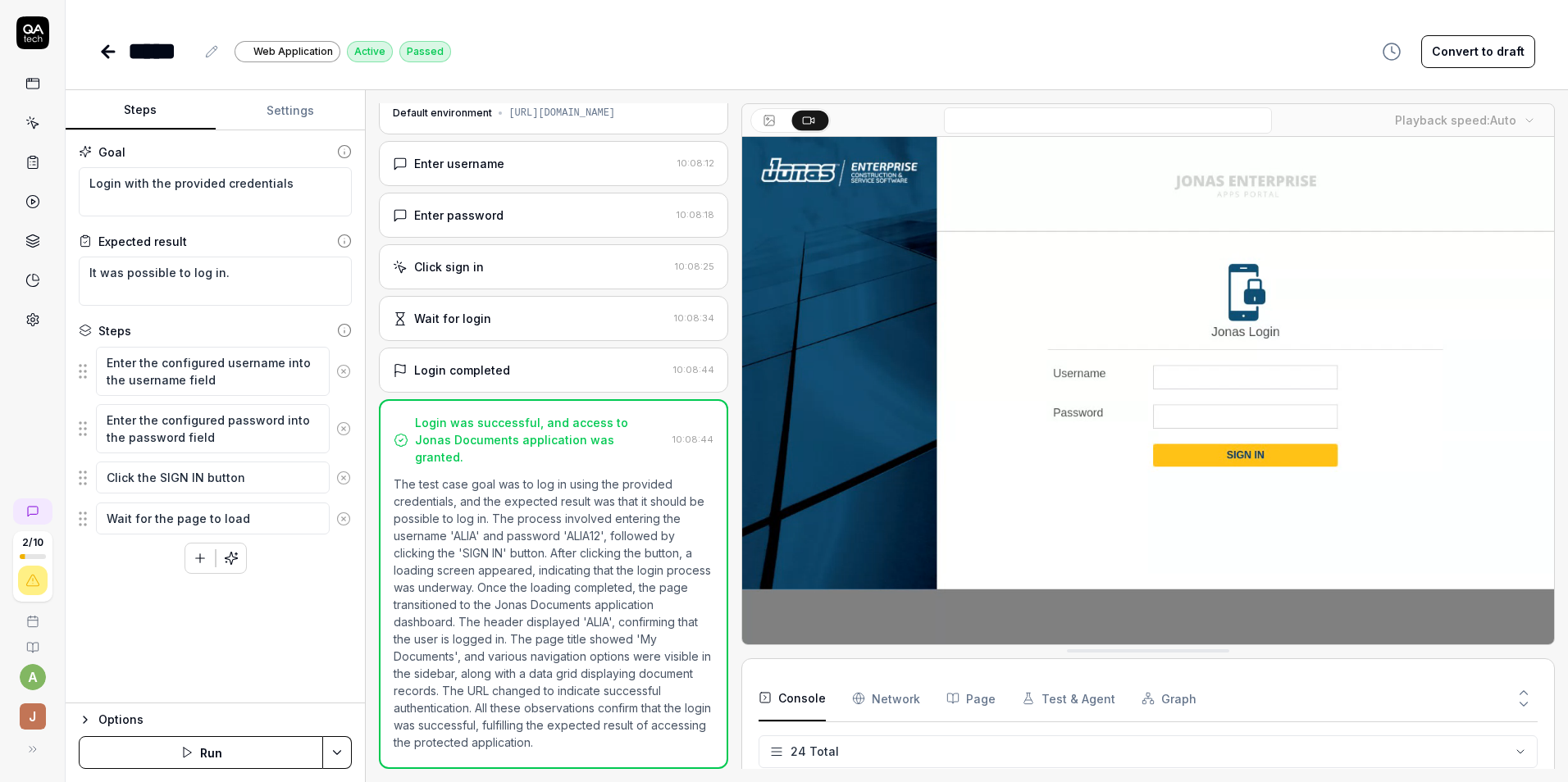
click at [479, 335] on div "Wait for login 10:08:34" at bounding box center [553, 318] width 349 height 45
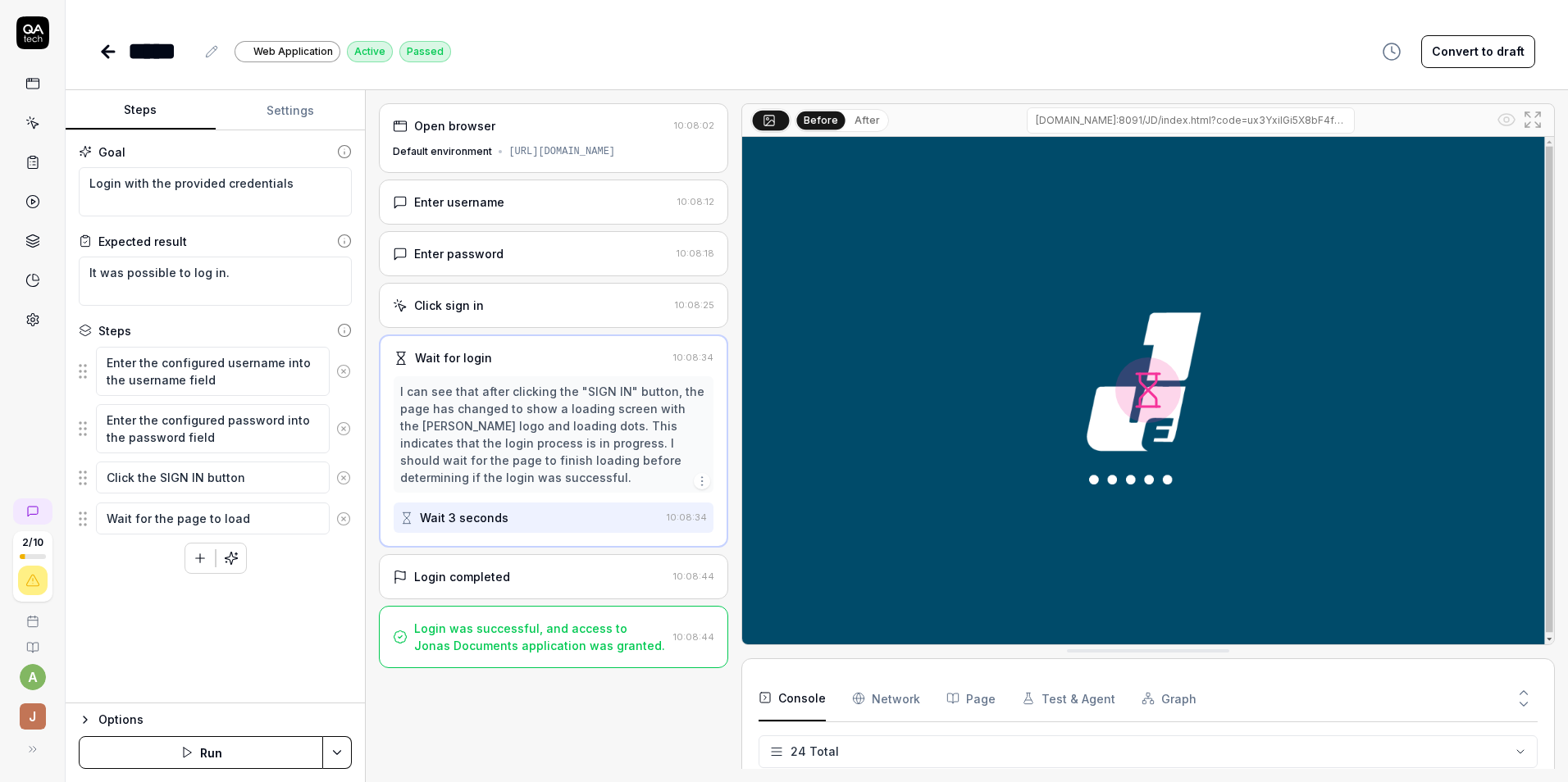
click at [101, 47] on icon at bounding box center [108, 51] width 19 height 19
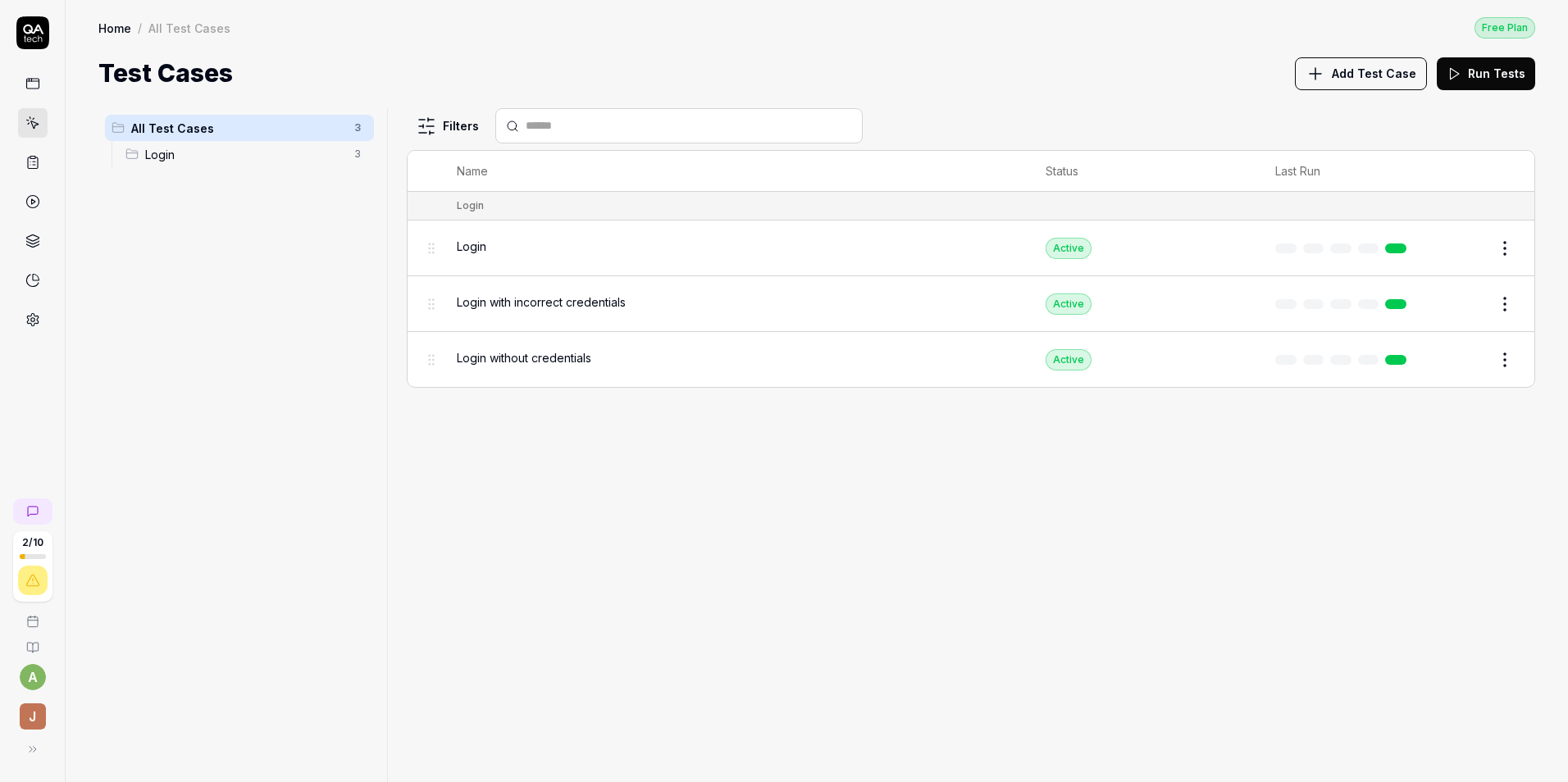
click at [802, 516] on div "Filters Name Status Last Run Login Login Active Edit Login with incorrect crede…" at bounding box center [971, 445] width 1128 height 674
click at [1473, 303] on button "Edit" at bounding box center [1466, 304] width 40 height 26
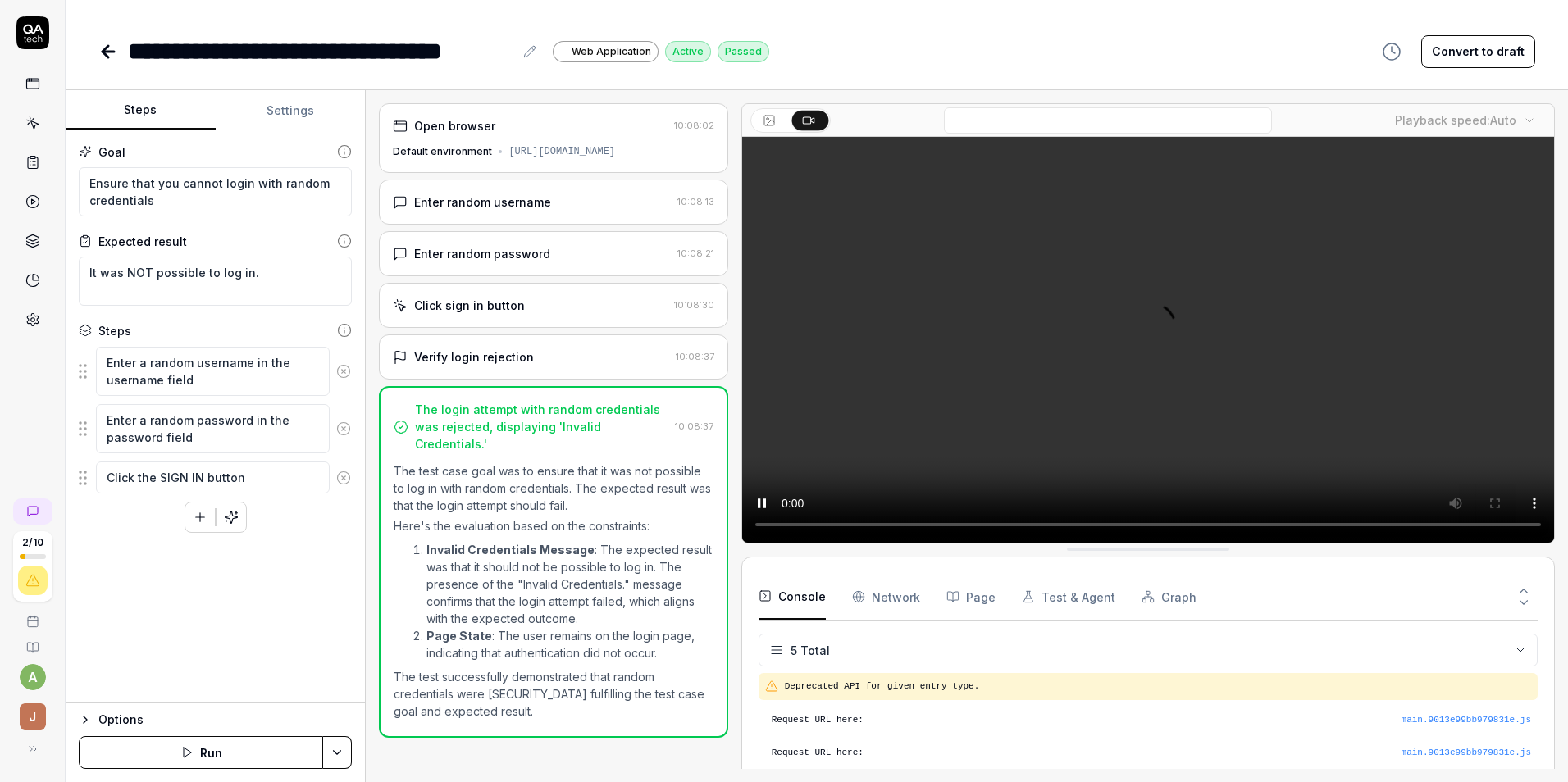
scroll to position [61, 0]
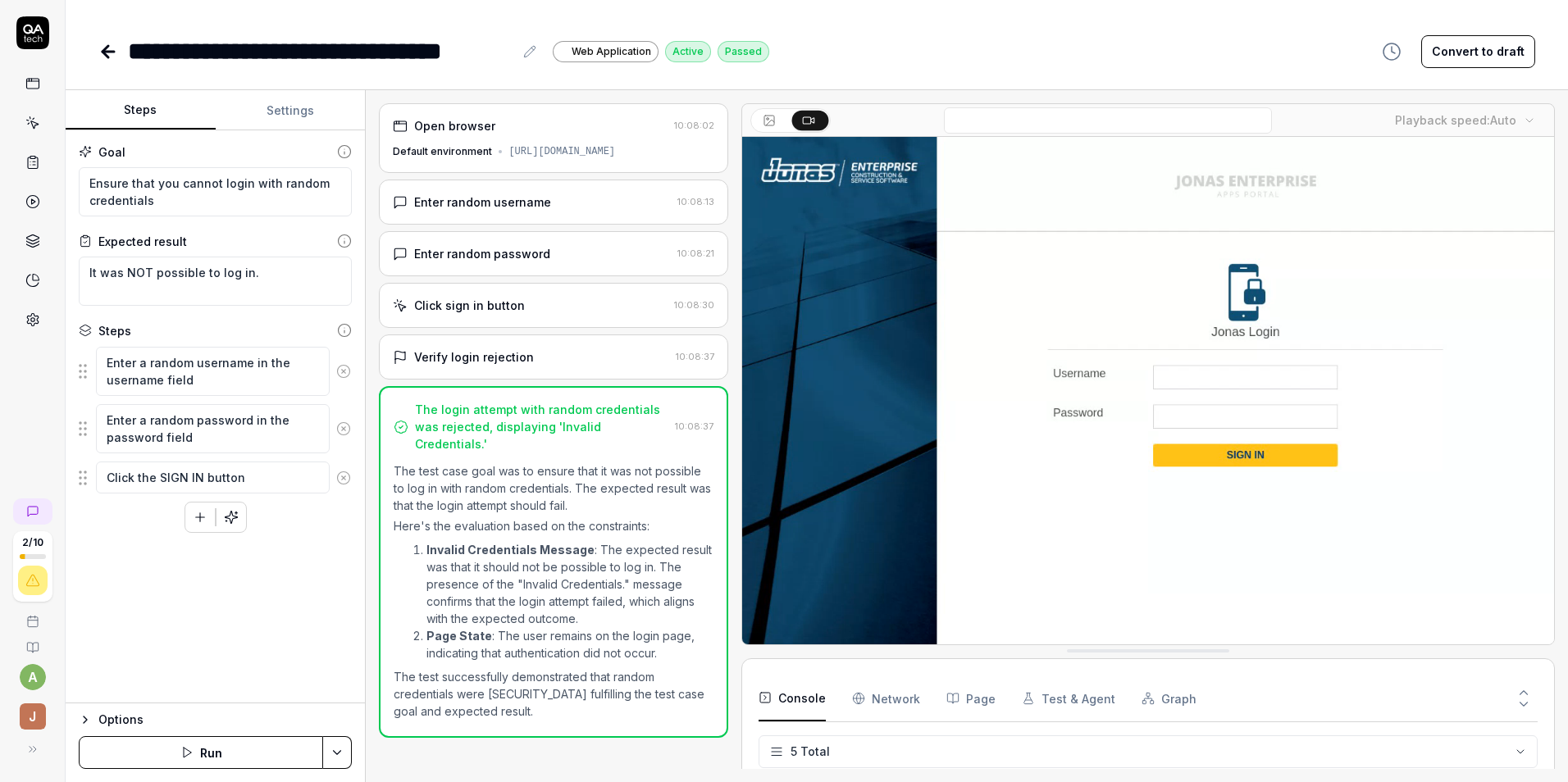
click at [105, 51] on icon at bounding box center [108, 51] width 12 height 0
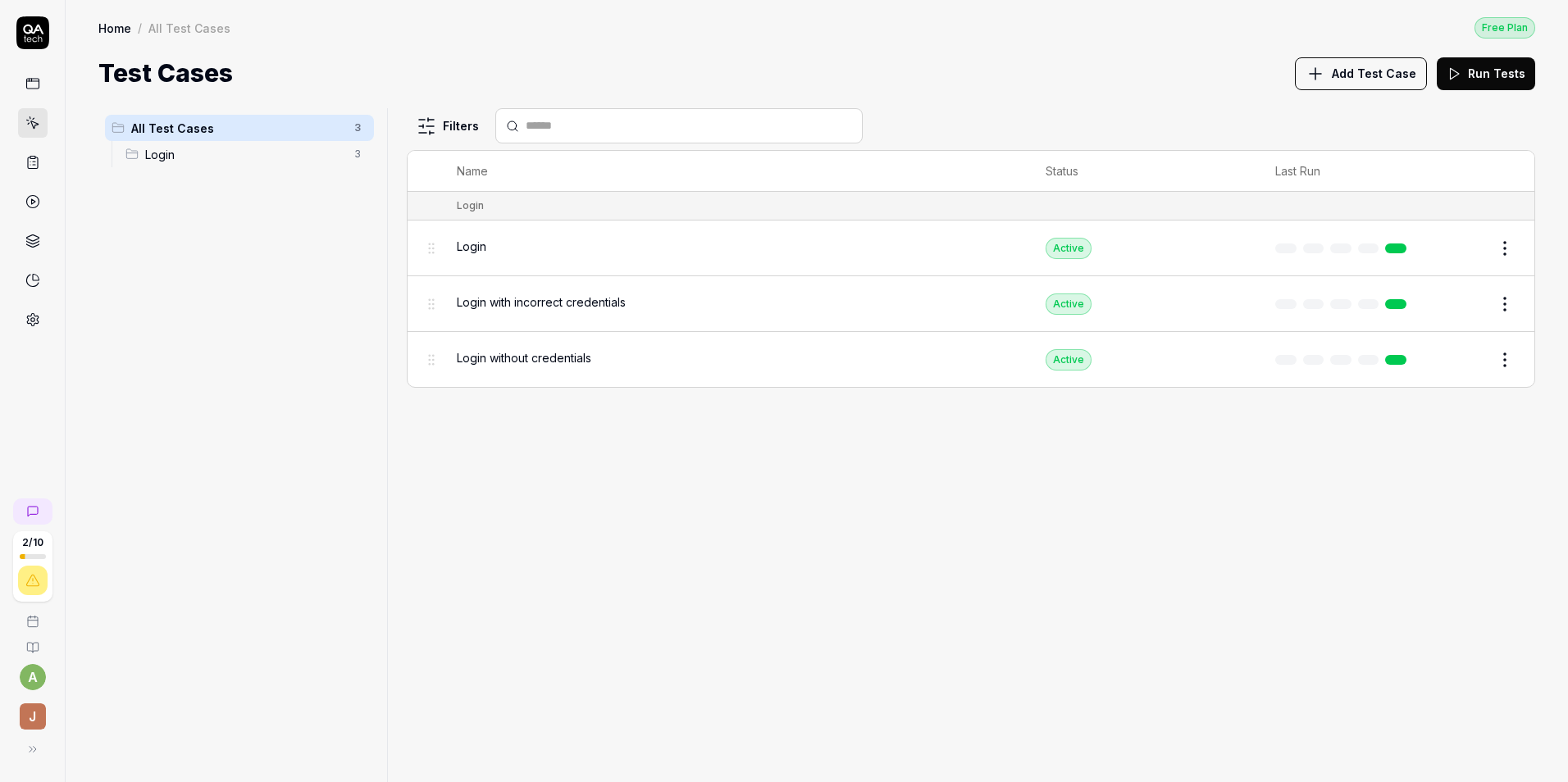
click at [1466, 364] on button "Edit" at bounding box center [1466, 360] width 40 height 26
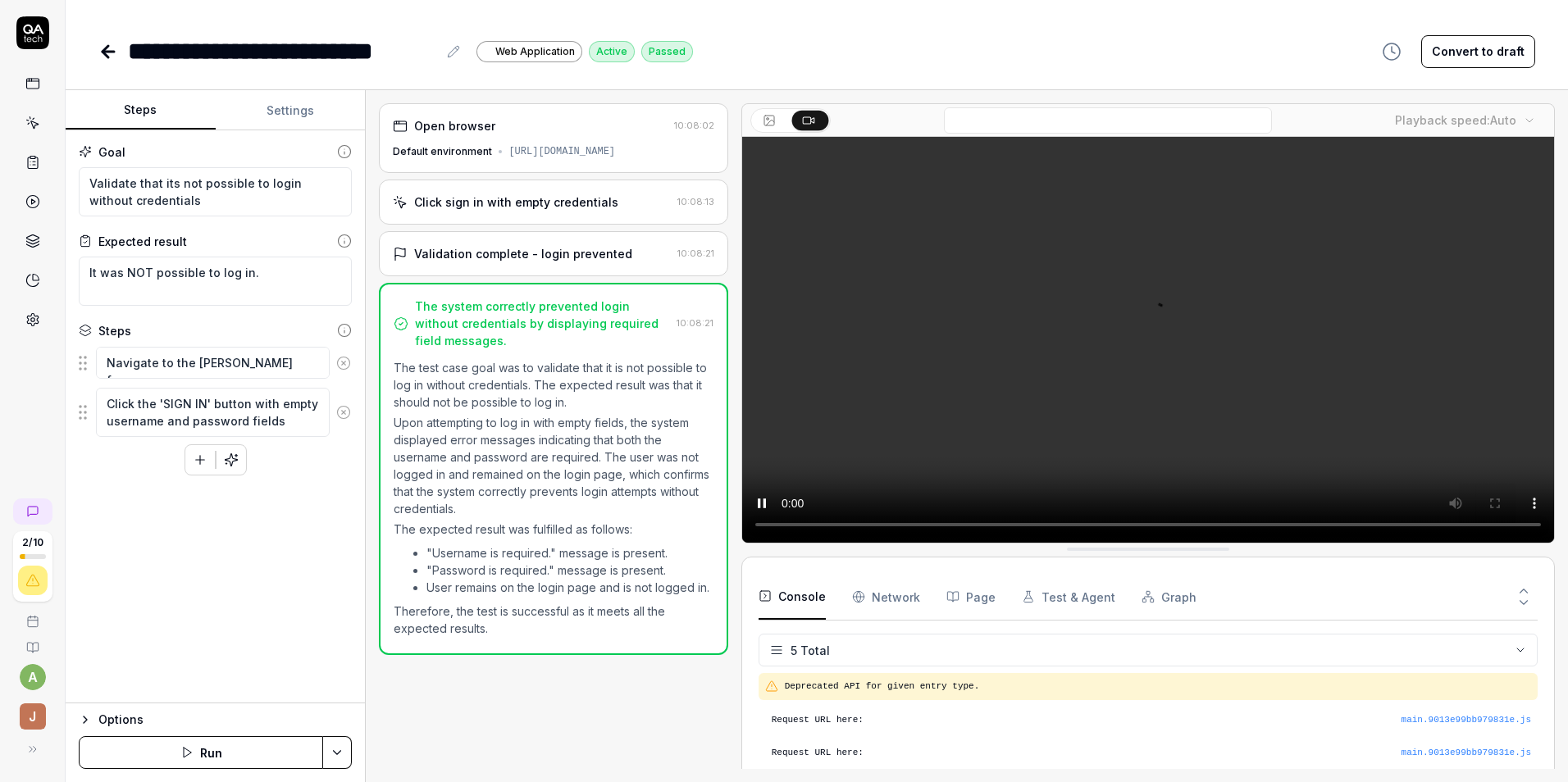
scroll to position [61, 0]
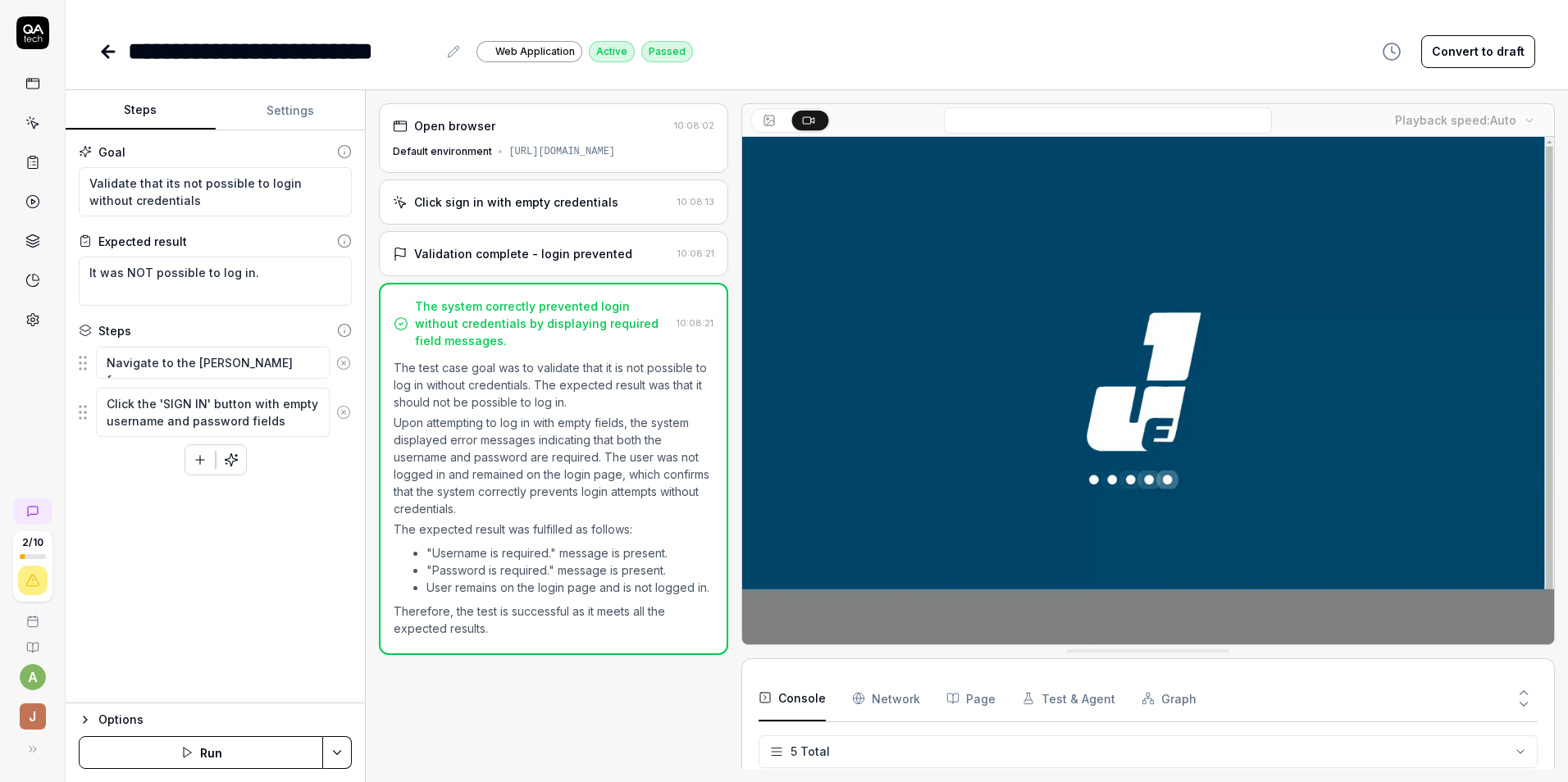
type textarea "*"
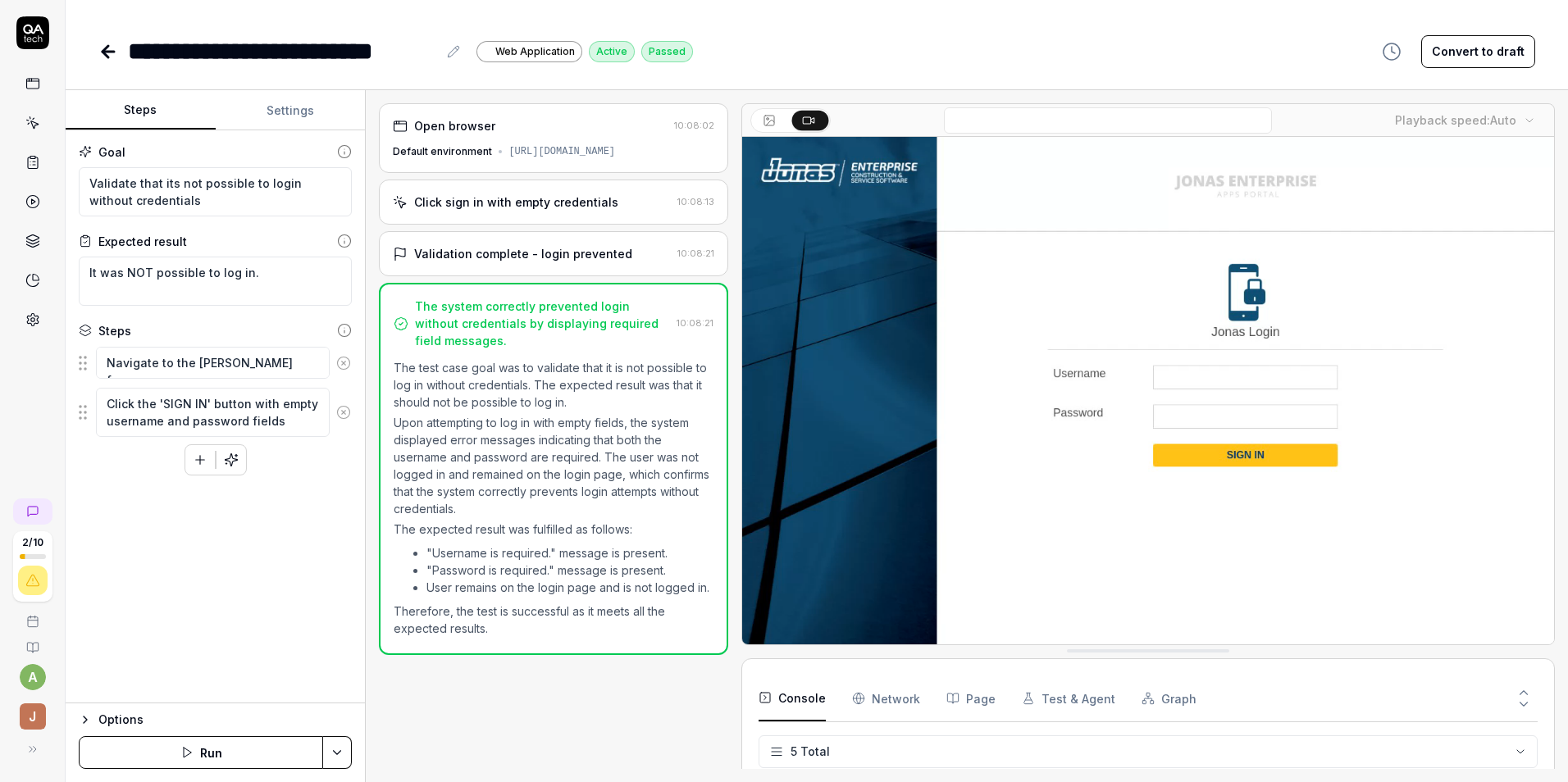
click at [375, 223] on div "Open browser 10:08:02 Default environment [URL][DOMAIN_NAME] Click sign in with…" at bounding box center [967, 436] width 1203 height 692
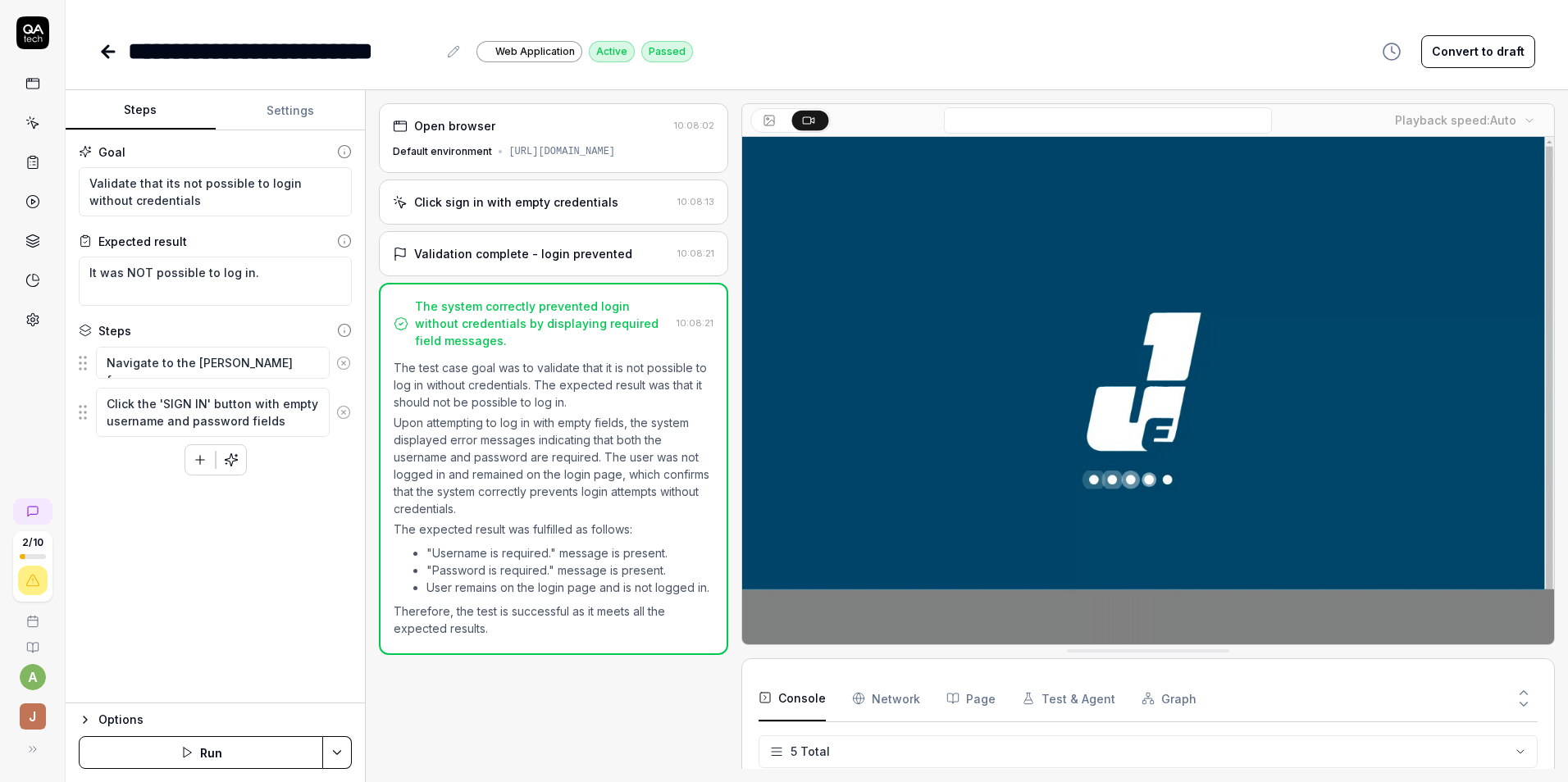
click at [111, 56] on icon at bounding box center [108, 51] width 19 height 19
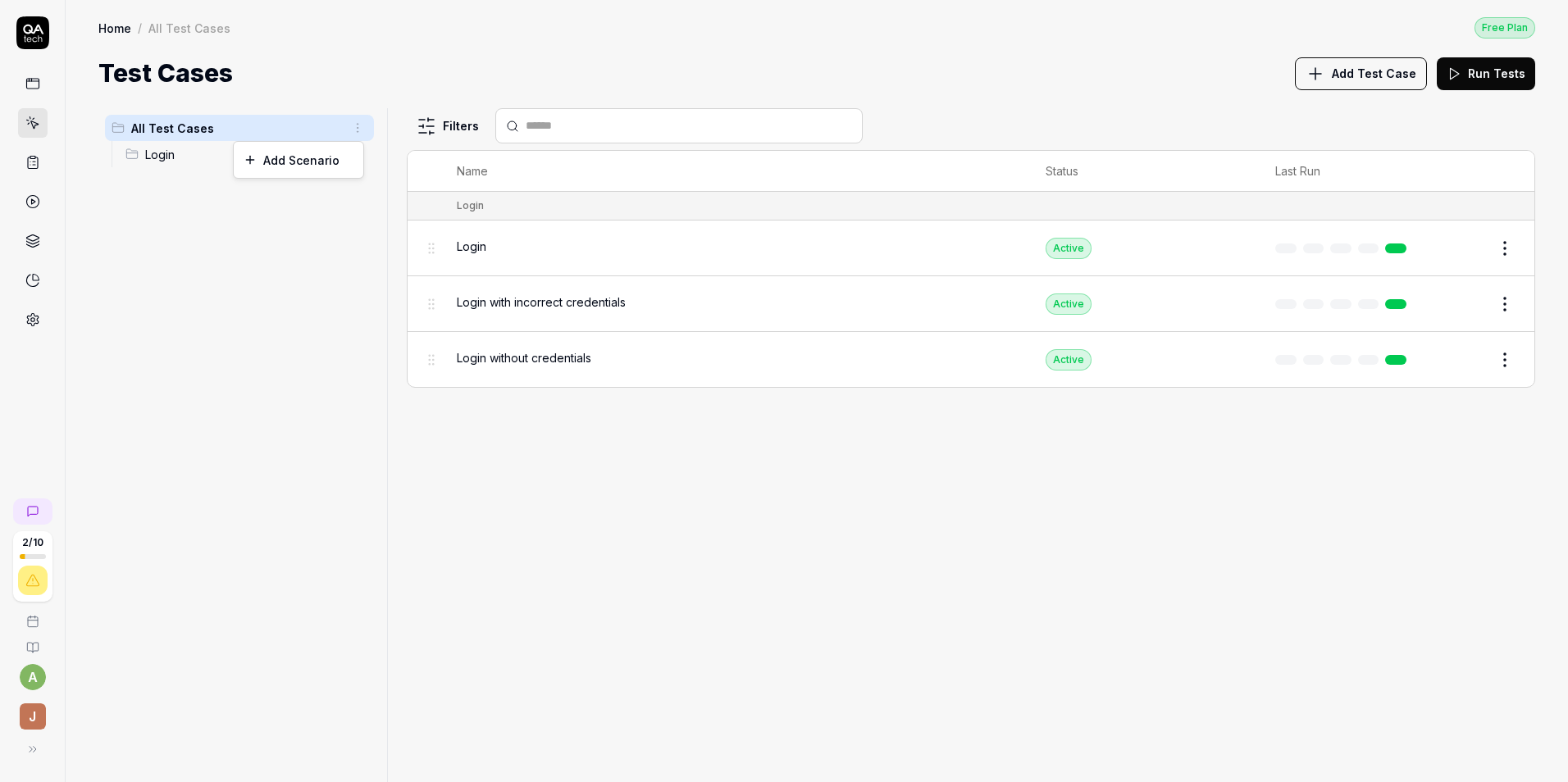
click at [365, 130] on html "2 / 10 a J Home / All Test Cases Free Plan Home / All Test Cases Free Plan Test…" at bounding box center [784, 391] width 1568 height 782
click at [328, 159] on div "Add Scenario" at bounding box center [299, 159] width 130 height 36
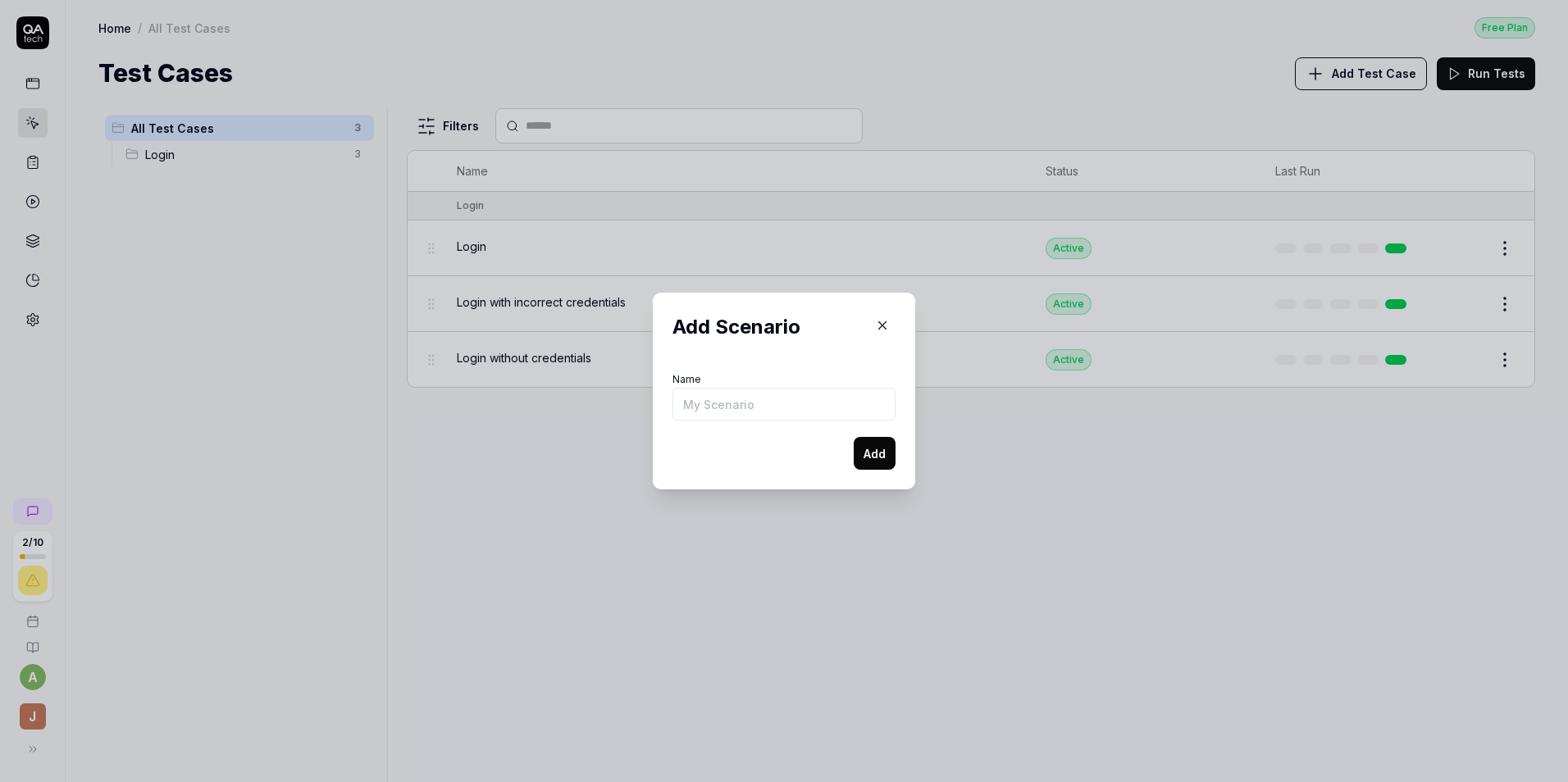
click at [770, 401] on input "Name" at bounding box center [784, 404] width 223 height 33
type input "Adding a [PERSON_NAME]"
click at [870, 453] on button "Add" at bounding box center [874, 453] width 42 height 33
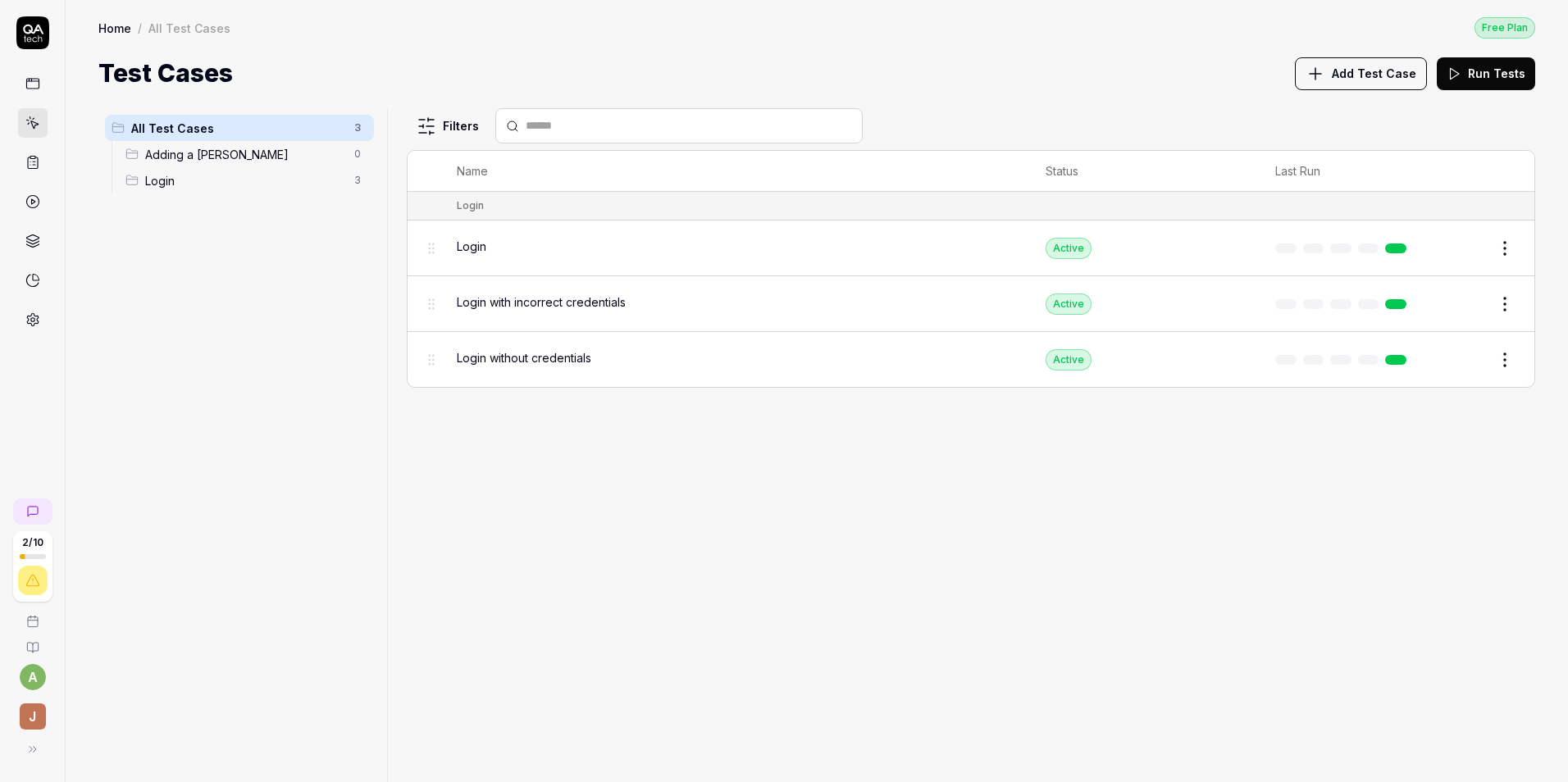
click at [251, 155] on span "Adding a [PERSON_NAME]" at bounding box center [245, 155] width 199 height 17
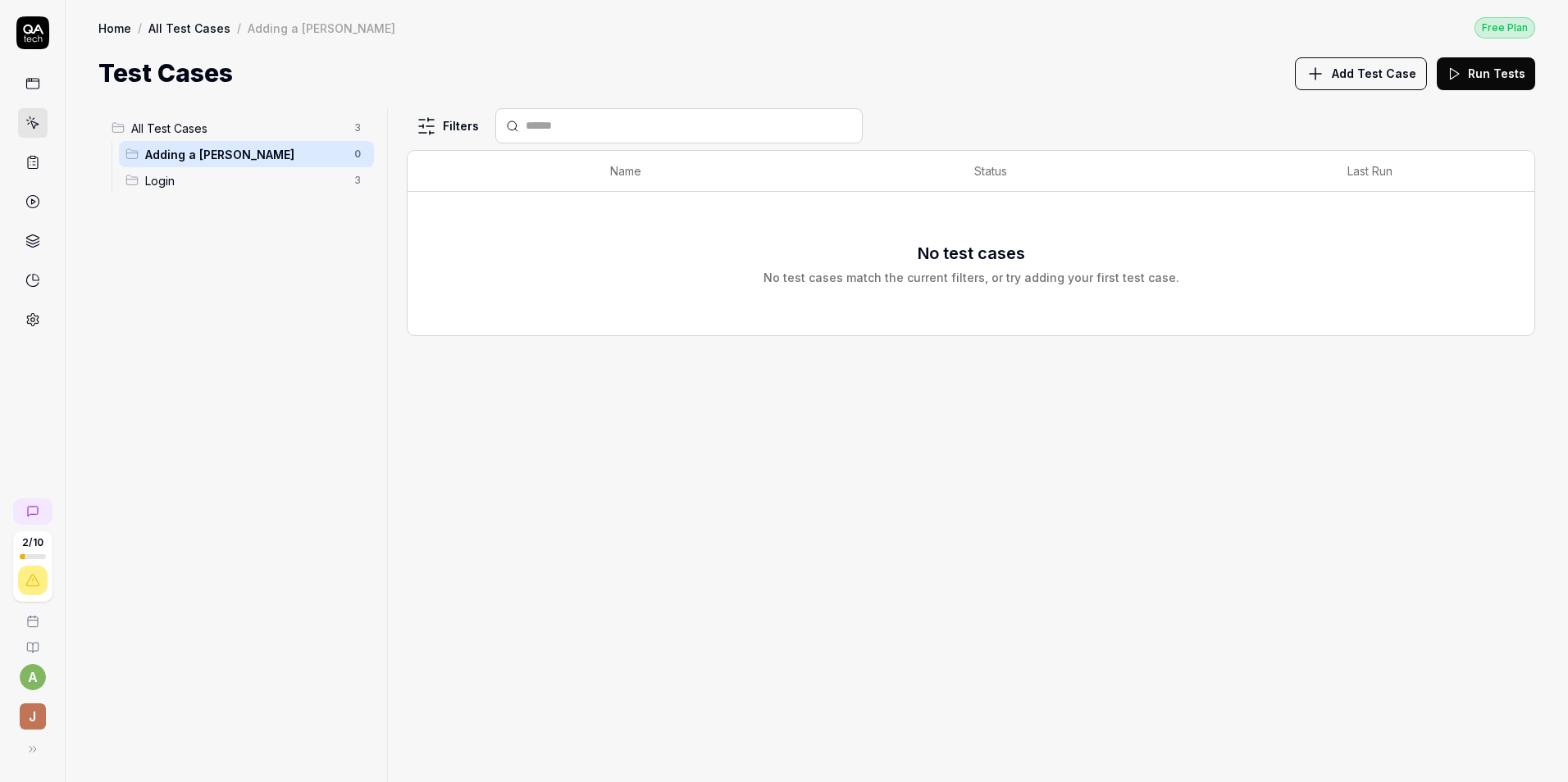
click at [1372, 81] on span "Add Test Case" at bounding box center [1374, 73] width 84 height 17
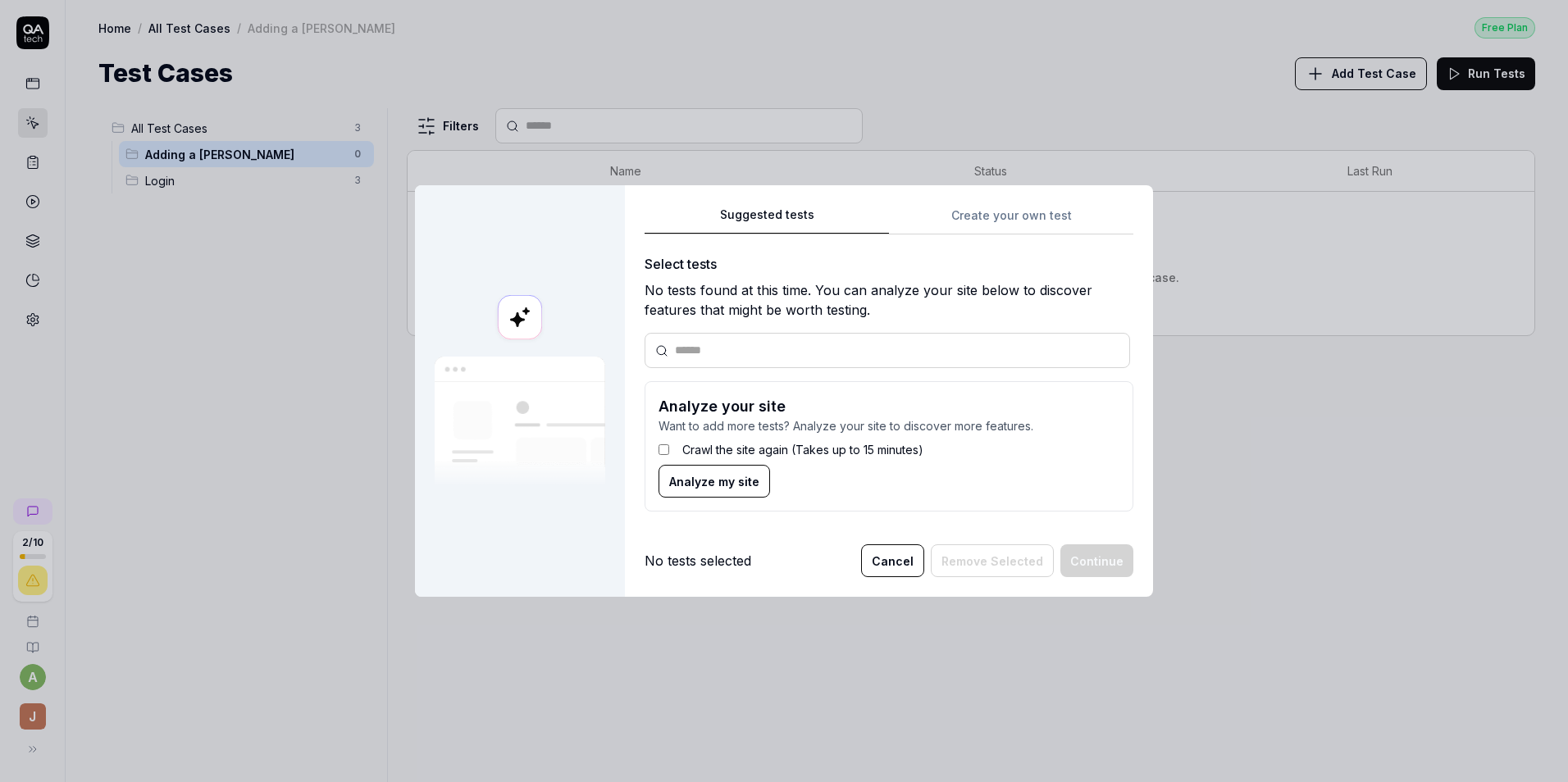
paste input "**********"
type input "**********"
click at [729, 492] on button "Analyze my site" at bounding box center [713, 481] width 111 height 33
